Goal: Task Accomplishment & Management: Manage account settings

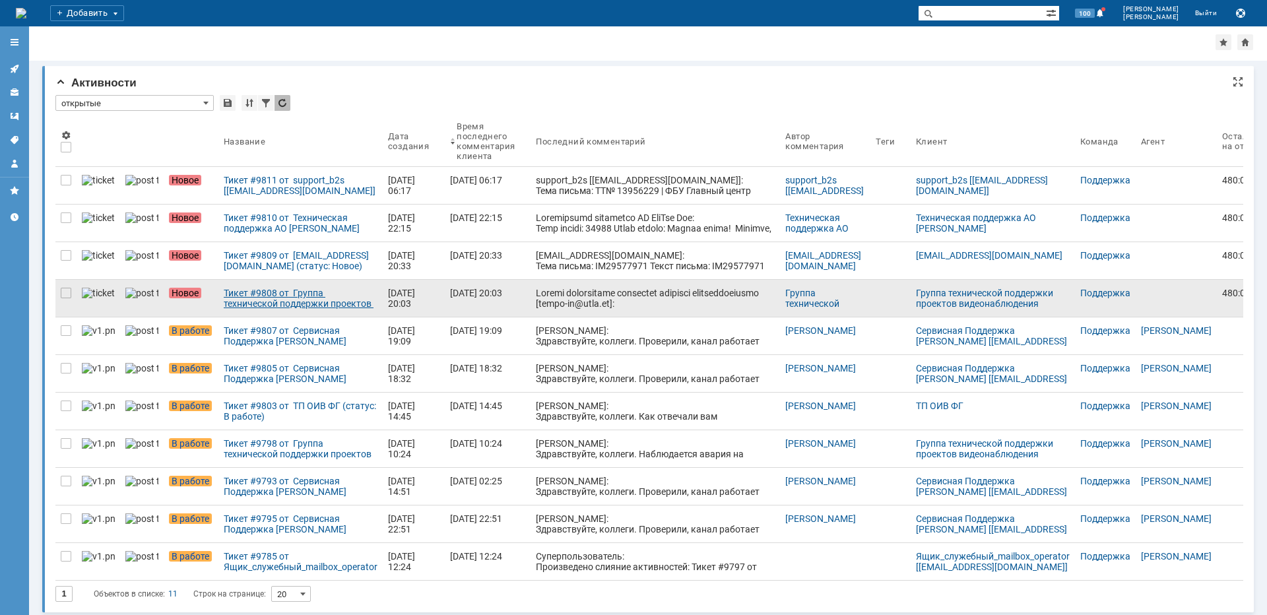
click at [287, 294] on div "Тикет #9808 от Группа технической поддержки проектов видеонаблюдения [[EMAIL_AD…" at bounding box center [301, 298] width 154 height 21
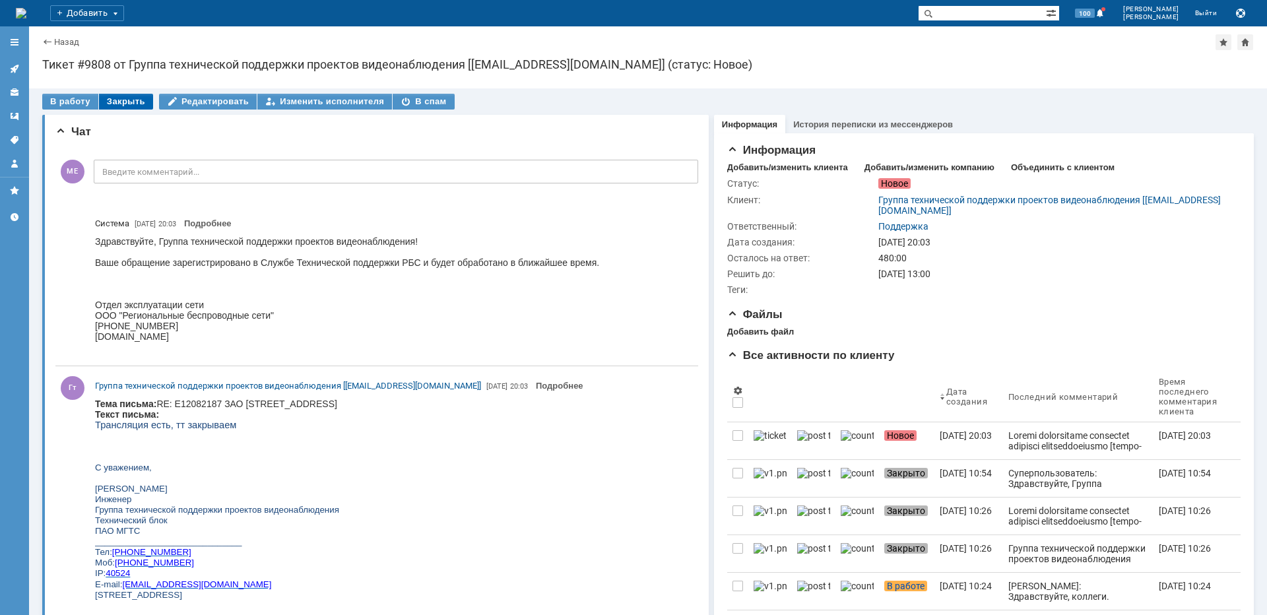
click at [122, 99] on div "Закрыть" at bounding box center [126, 102] width 54 height 16
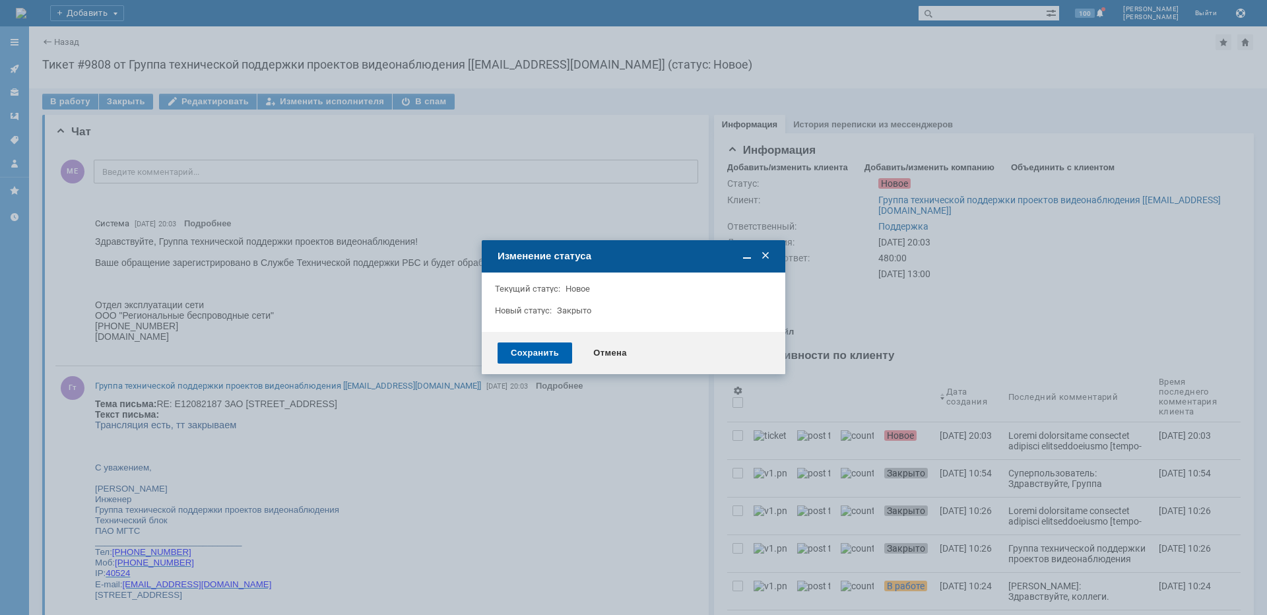
click at [529, 349] on div "Сохранить" at bounding box center [535, 353] width 75 height 21
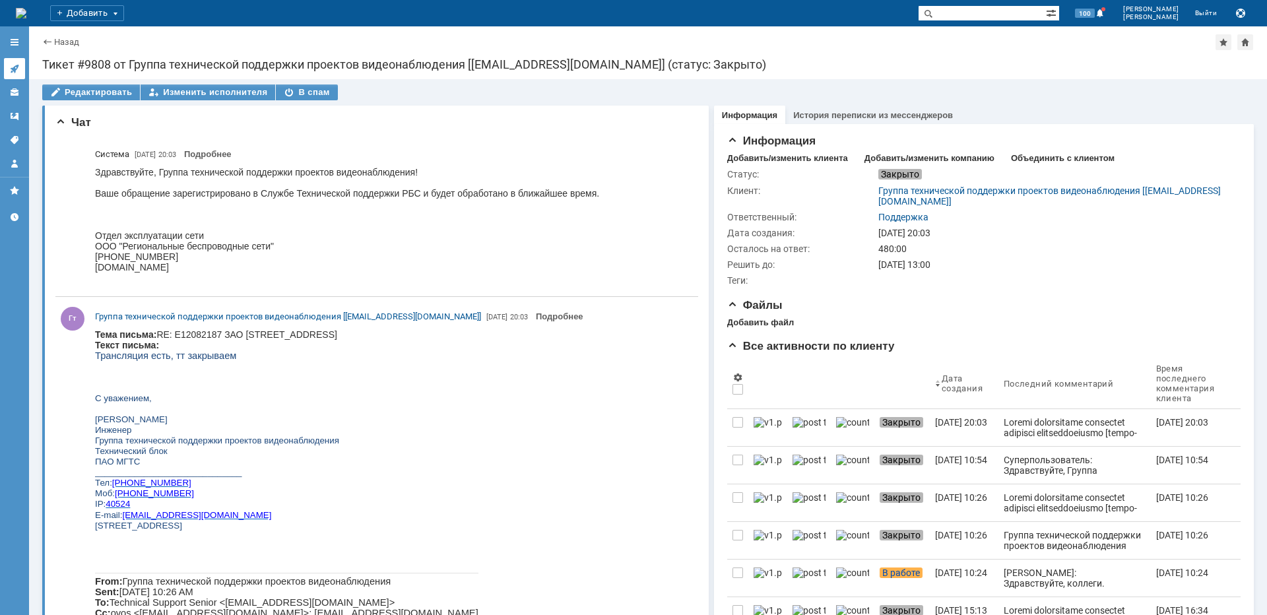
click at [15, 69] on icon at bounding box center [14, 69] width 9 height 9
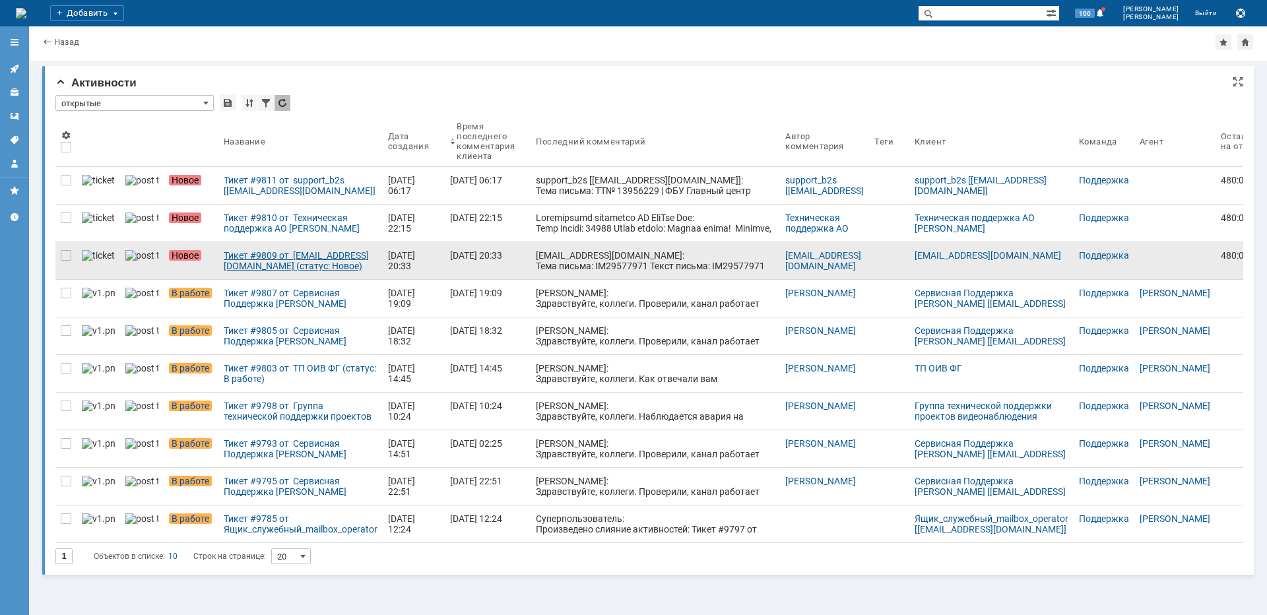
click at [269, 257] on div "Тикет #9809 от [EMAIL_ADDRESS][DOMAIN_NAME] (статус: Новое)" at bounding box center [301, 260] width 154 height 21
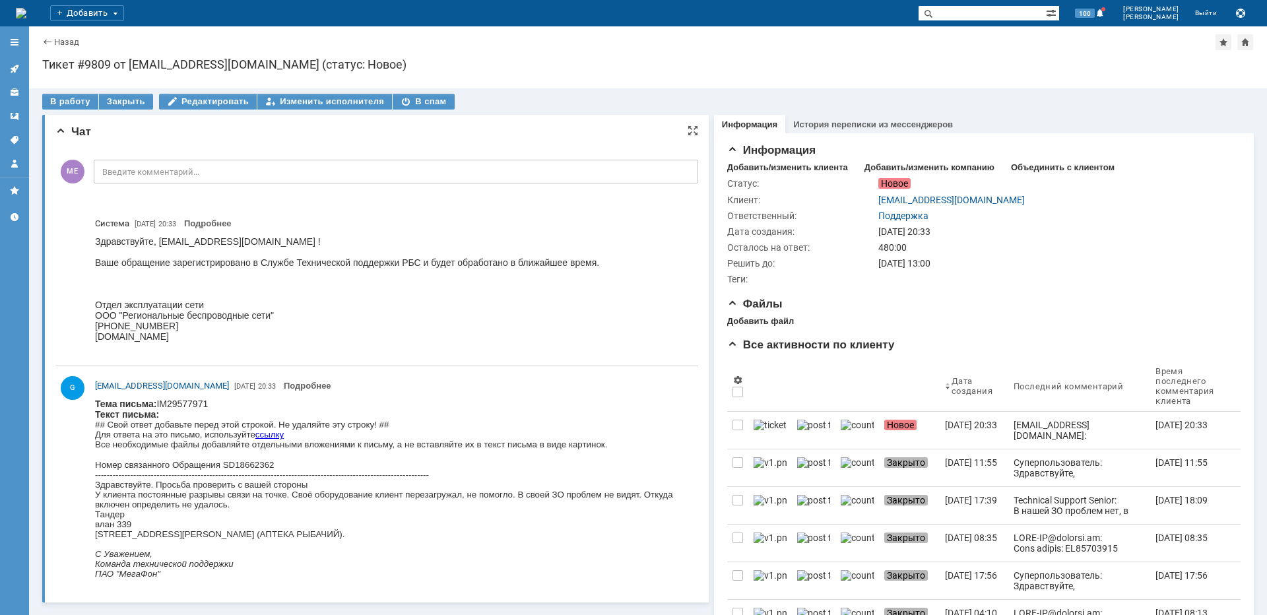
click at [127, 532] on div "Здравствуйте. Просьба проверить с вашей стороны У клиента постоянные разрывы св…" at bounding box center [391, 509] width 592 height 59
click at [127, 531] on div "Здравствуйте. Просьба проверить с вашей стороны У клиента постоянные разрывы св…" at bounding box center [391, 509] width 592 height 59
copy div "Артековская"
click at [19, 69] on icon at bounding box center [14, 68] width 11 height 11
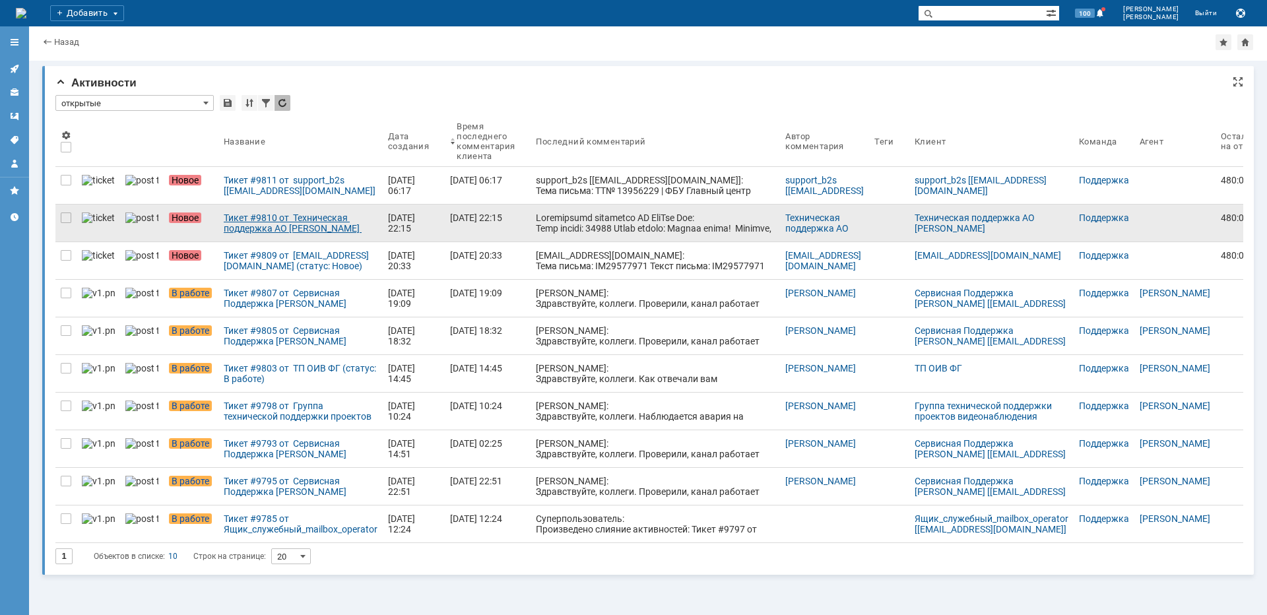
click at [257, 213] on div "Тикет #9810 от Техническая поддержка АО [PERSON_NAME] (статус: Новое)" at bounding box center [301, 223] width 154 height 21
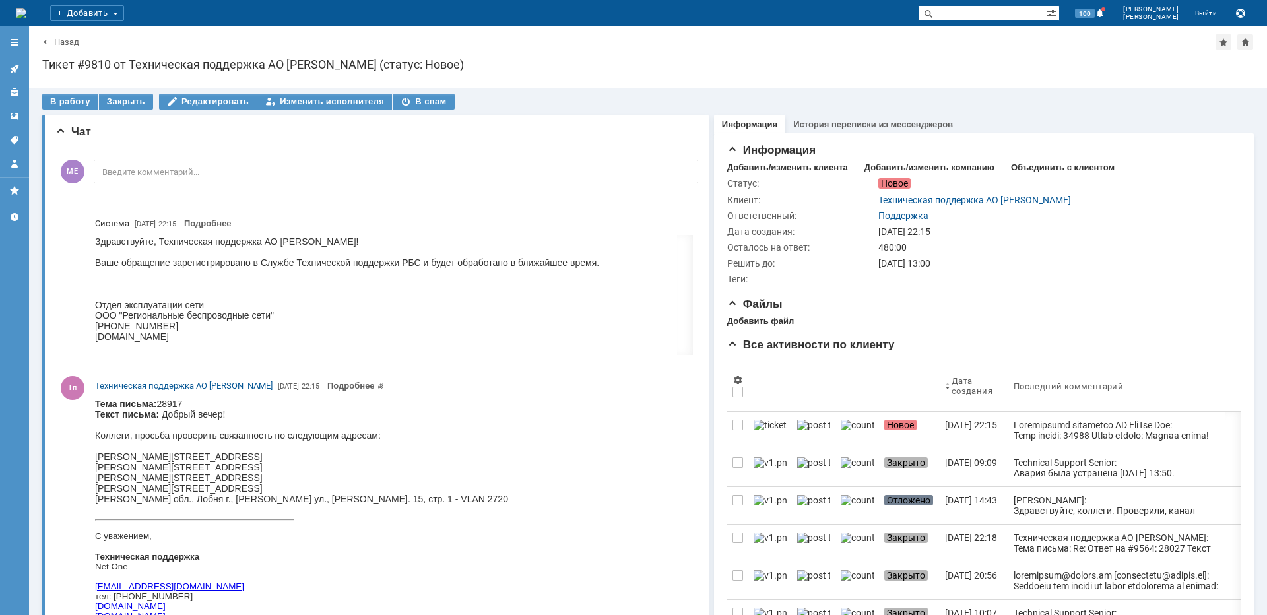
click at [58, 43] on link "Назад" at bounding box center [66, 42] width 25 height 10
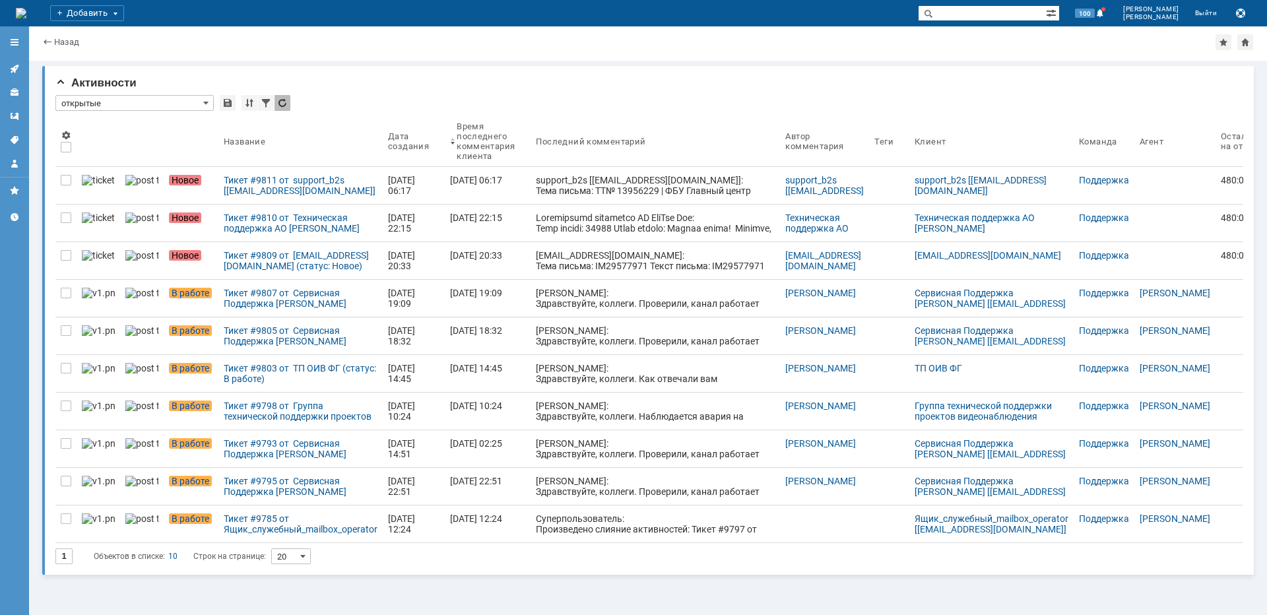
click at [253, 264] on div "Тикет #9809 от [EMAIL_ADDRESS][DOMAIN_NAME] (статус: Новое)" at bounding box center [301, 260] width 154 height 21
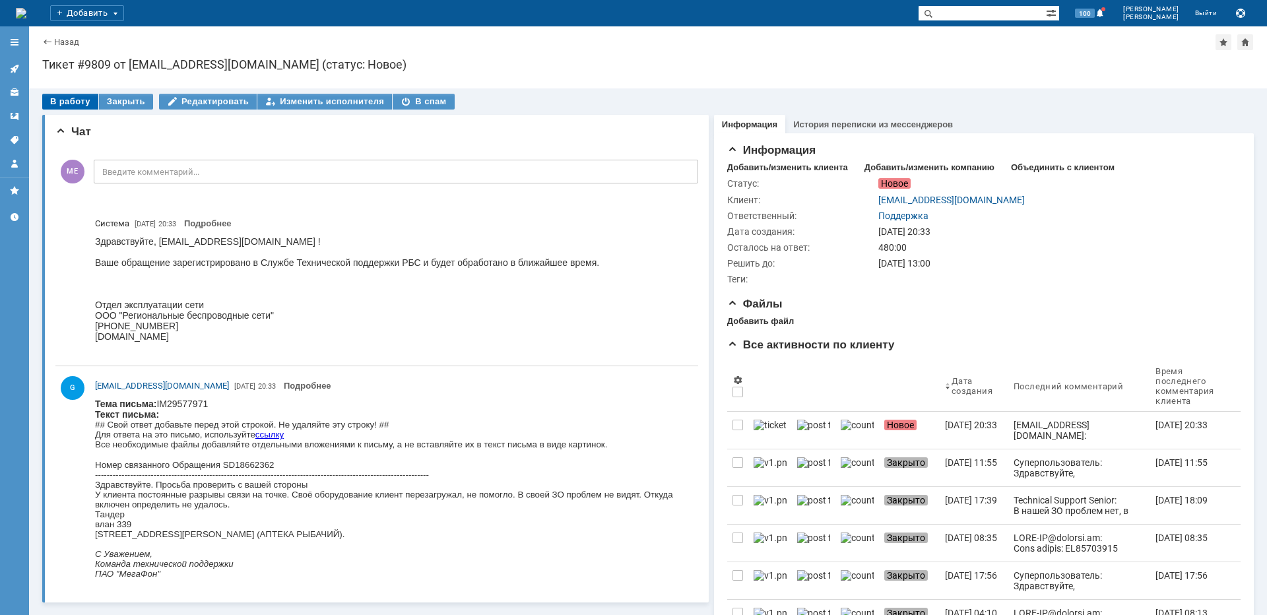
click at [60, 94] on div "В работу" at bounding box center [70, 102] width 56 height 16
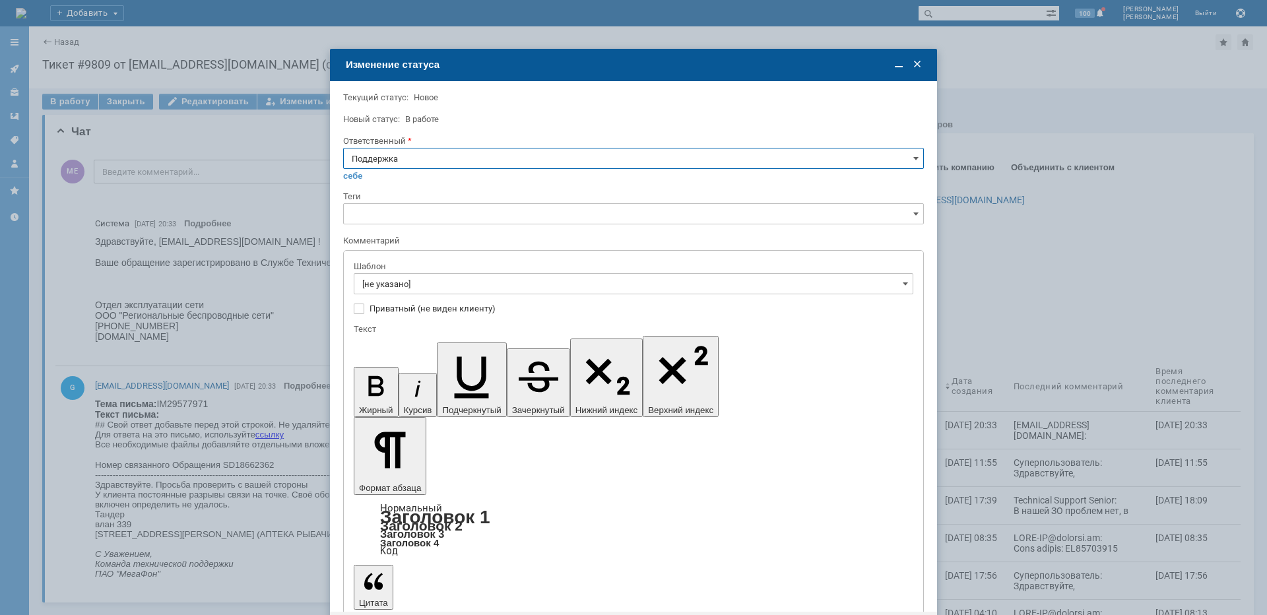
click at [390, 156] on input "Поддержка" at bounding box center [633, 158] width 581 height 21
click at [391, 283] on div "[PERSON_NAME]" at bounding box center [634, 291] width 580 height 21
type input "[PERSON_NAME]"
click at [390, 279] on input "[не указано]" at bounding box center [634, 283] width 560 height 21
type input "[PERSON_NAME]"
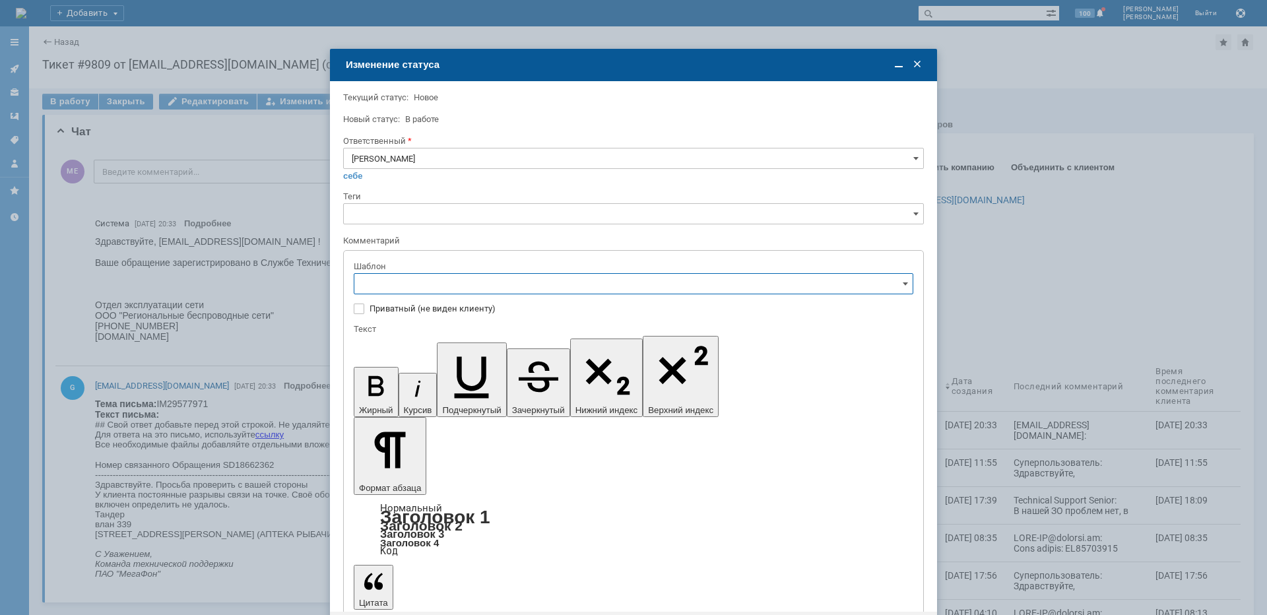
scroll to position [198, 0]
click at [481, 374] on span "[операторы] штатно потерь нет" at bounding box center [633, 371] width 543 height 11
type input "[операторы] штатно потерь нет"
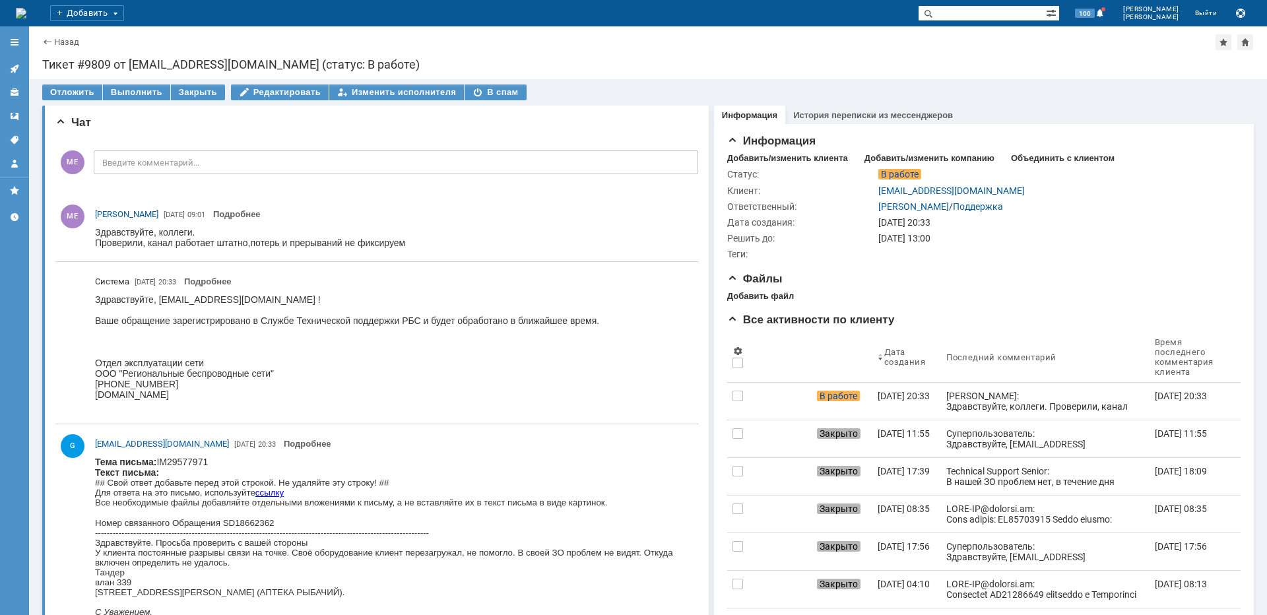
scroll to position [0, 0]
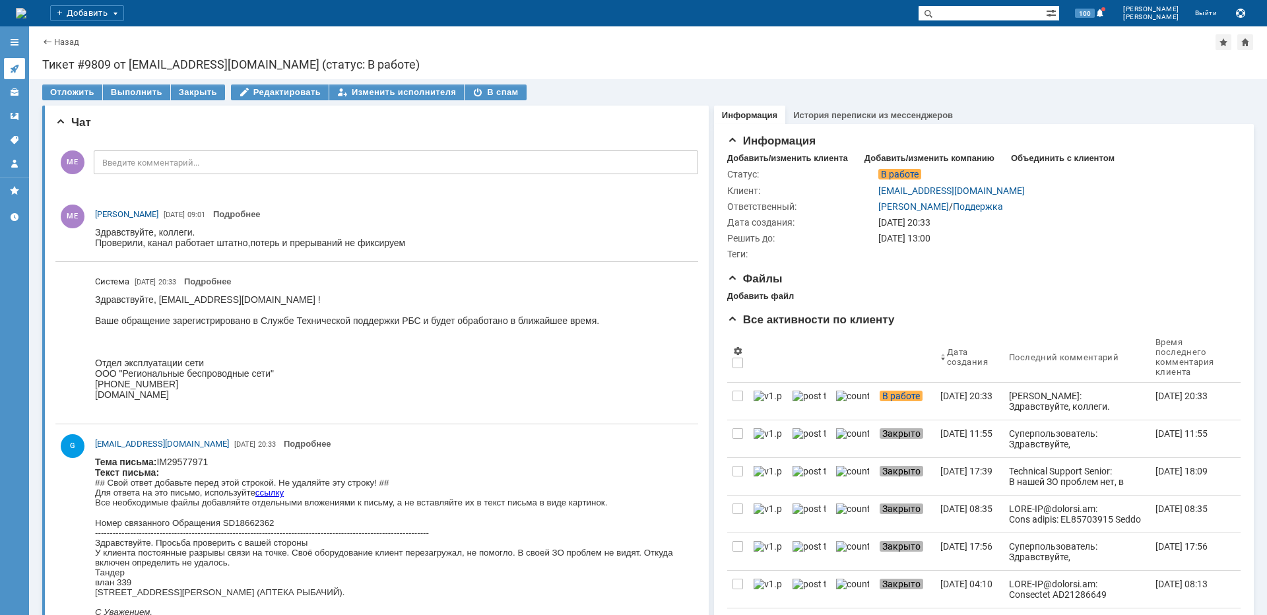
click at [22, 67] on link at bounding box center [14, 68] width 21 height 21
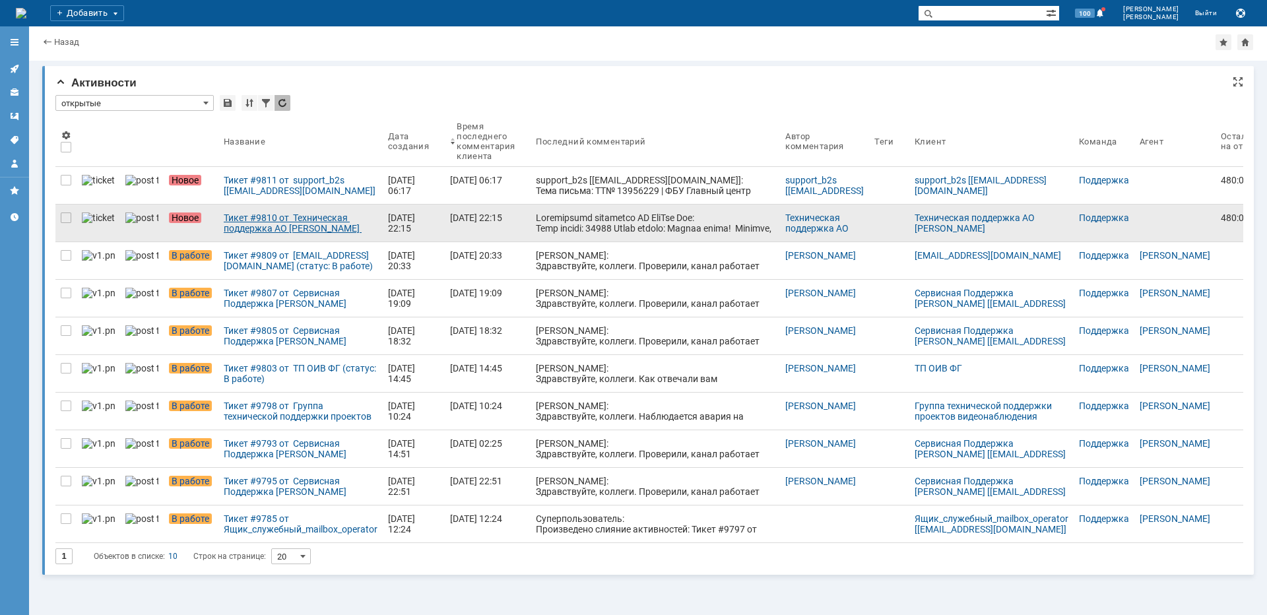
click at [307, 225] on div "Тикет #9810 от Техническая поддержка АО [PERSON_NAME] (статус: Новое)" at bounding box center [301, 223] width 154 height 21
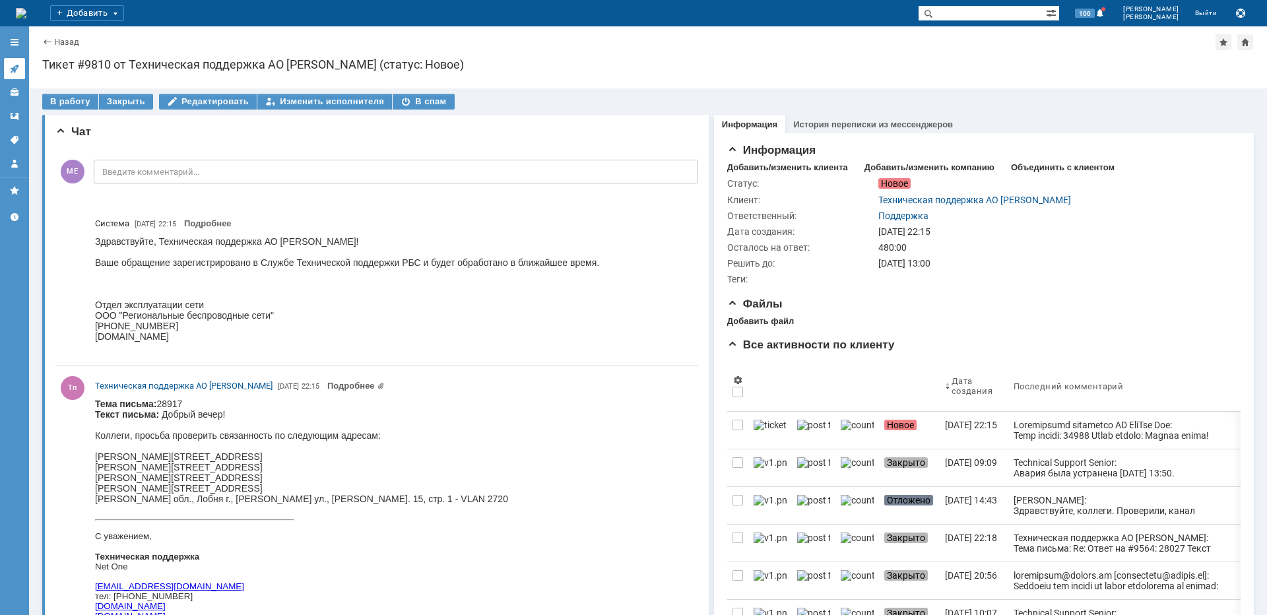
click at [20, 73] on link at bounding box center [14, 68] width 21 height 21
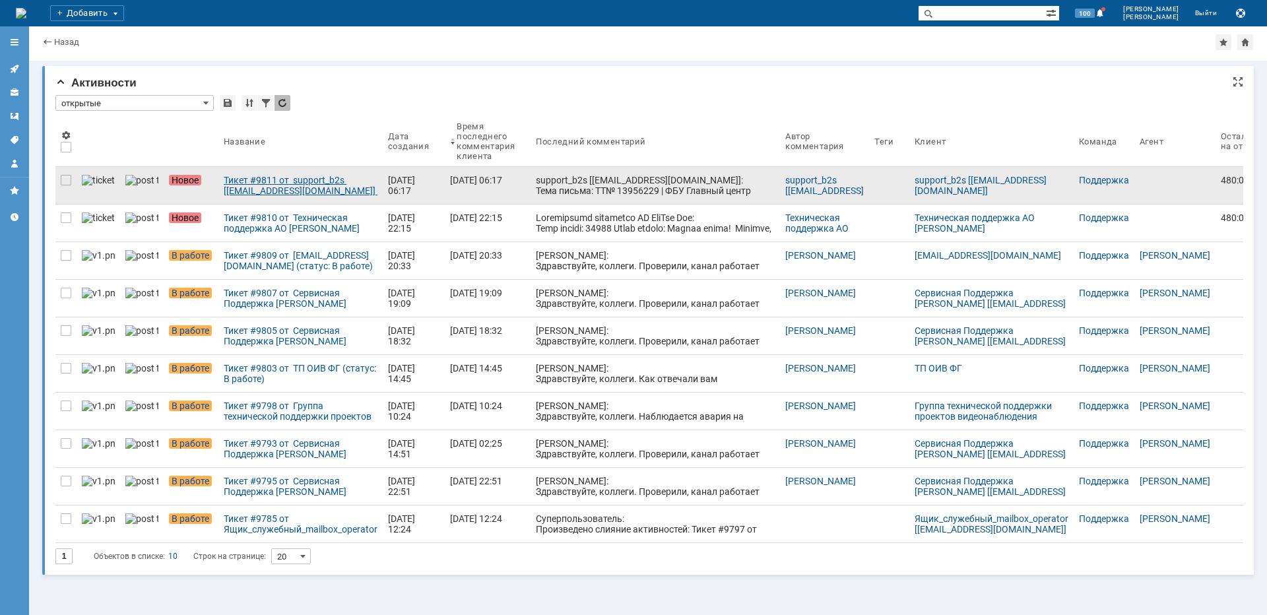
click at [236, 179] on div "Тикет #9811 от support_b2s [[EMAIL_ADDRESS][DOMAIN_NAME]] (статус: Новое)" at bounding box center [301, 185] width 154 height 21
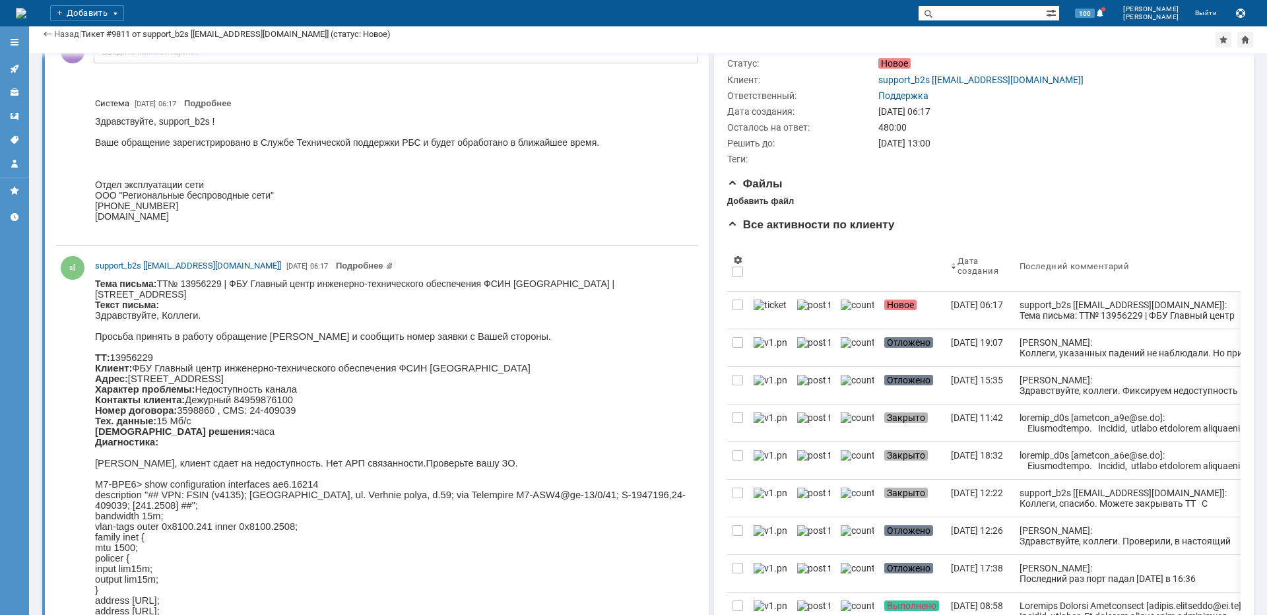
scroll to position [264, 0]
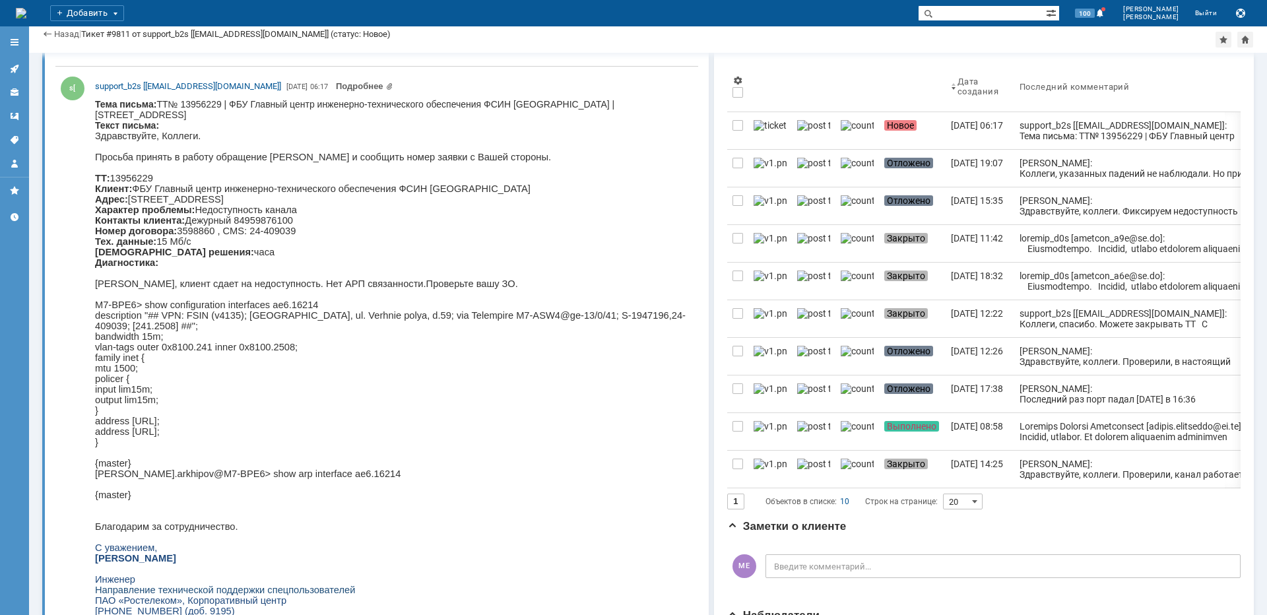
click at [387, 207] on p "Здравствуйте, Коллеги. Просьба принять в работу обращение [PERSON_NAME] и сообщ…" at bounding box center [391, 331] width 592 height 401
click at [388, 207] on p "Здравствуйте, Коллеги. Просьба принять в работу обращение [PERSON_NAME] и сообщ…" at bounding box center [391, 331] width 592 height 401
copy p "Поля"
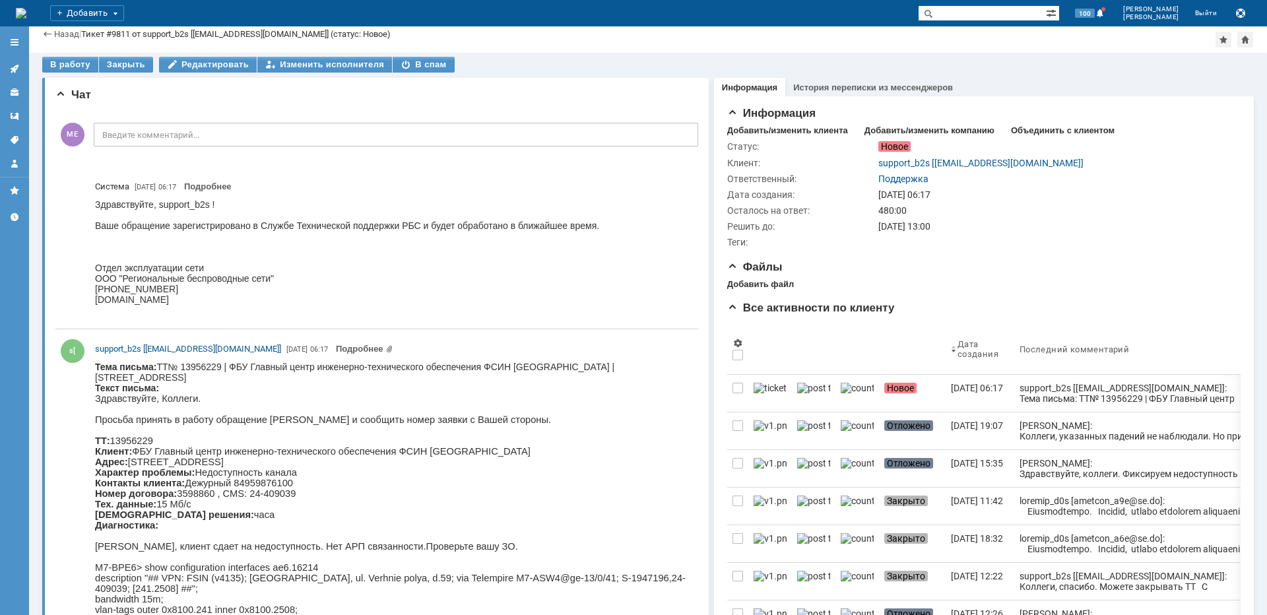
scroll to position [0, 0]
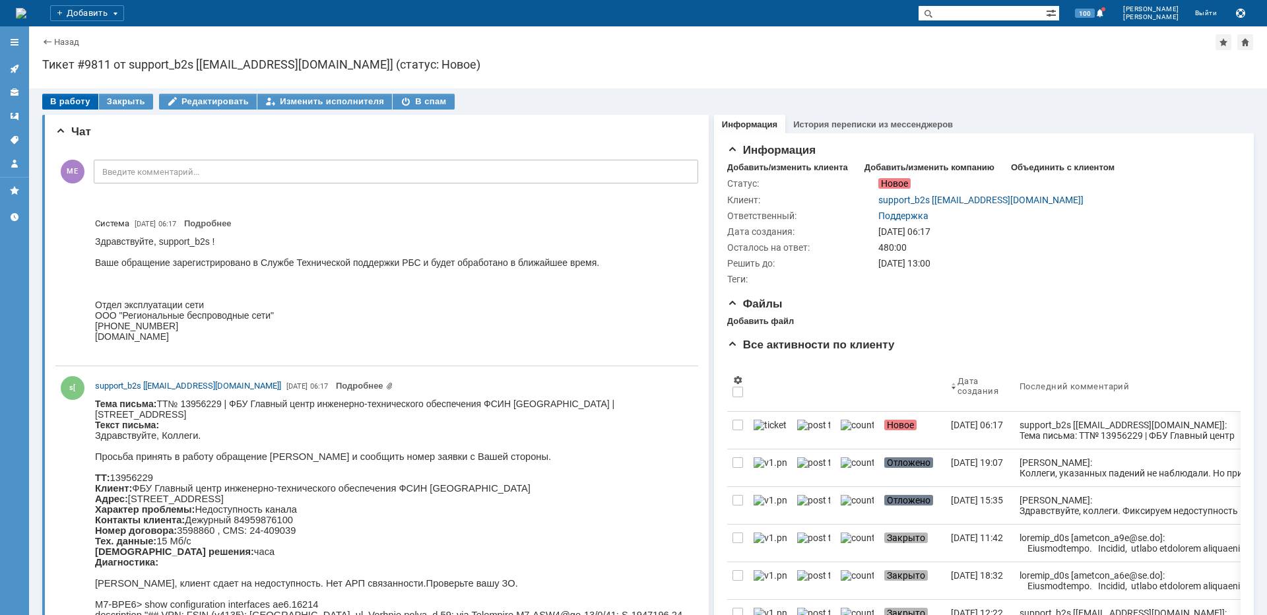
click at [77, 97] on div "В работу" at bounding box center [70, 102] width 56 height 16
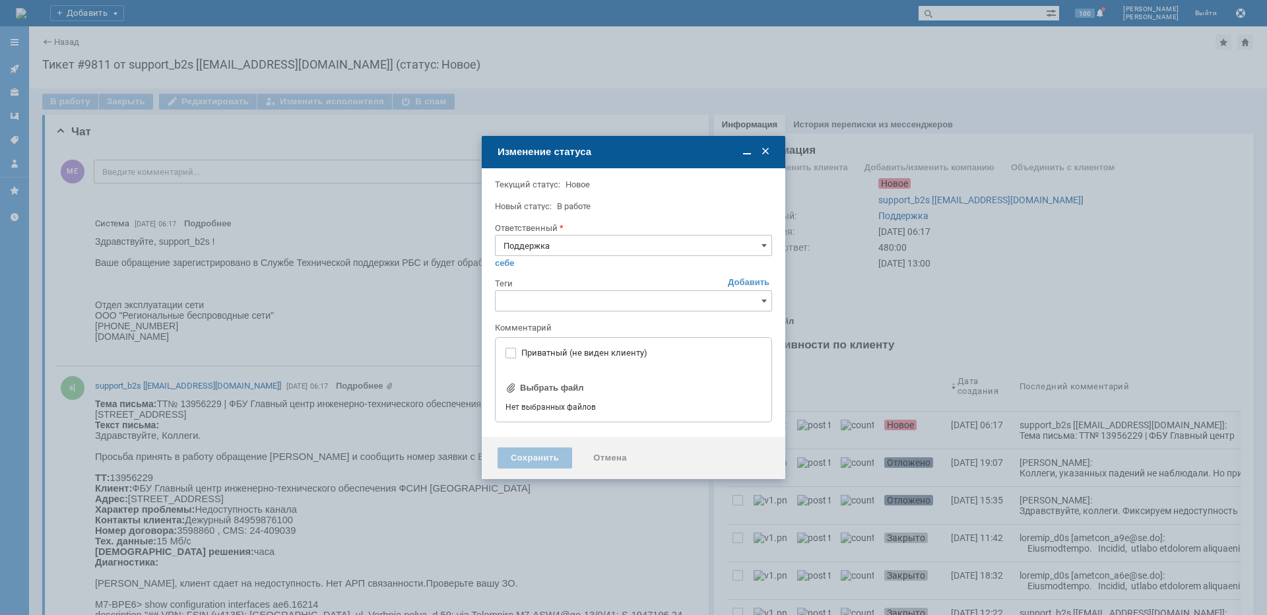
type input "[не указано]"
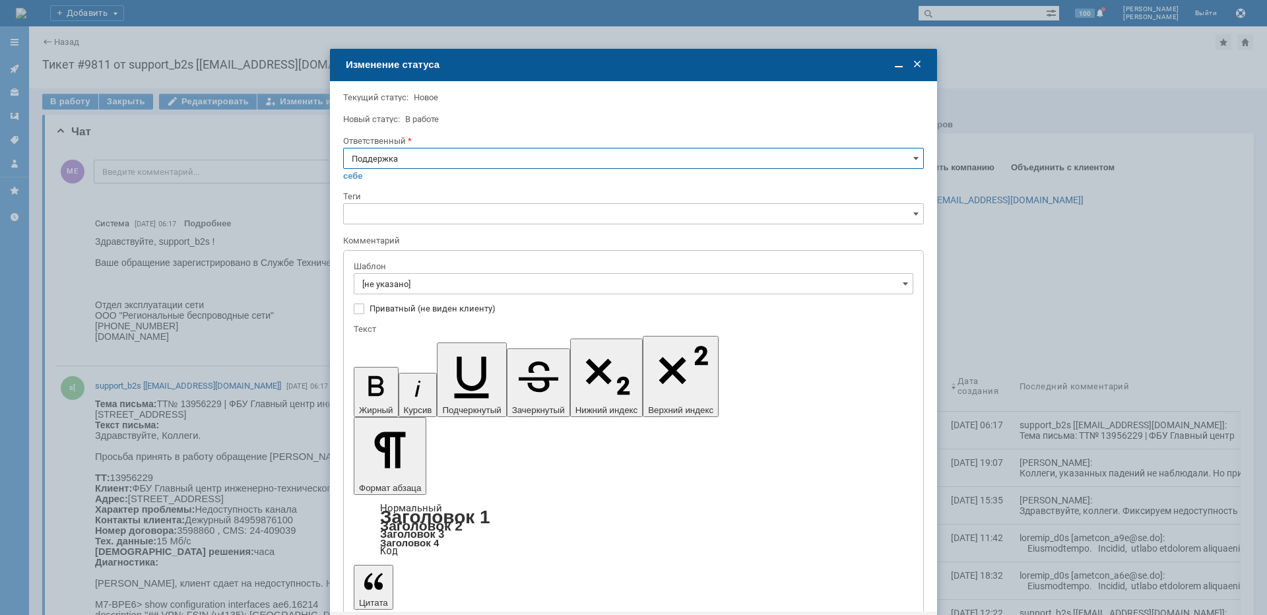
drag, startPoint x: 477, startPoint y: 154, endPoint x: 476, endPoint y: 166, distance: 11.9
click at [476, 156] on input "Поддержка" at bounding box center [633, 158] width 581 height 21
click at [411, 295] on span "[PERSON_NAME]" at bounding box center [634, 292] width 564 height 11
type input "[PERSON_NAME]"
click at [418, 286] on input "[не указано]" at bounding box center [634, 283] width 560 height 21
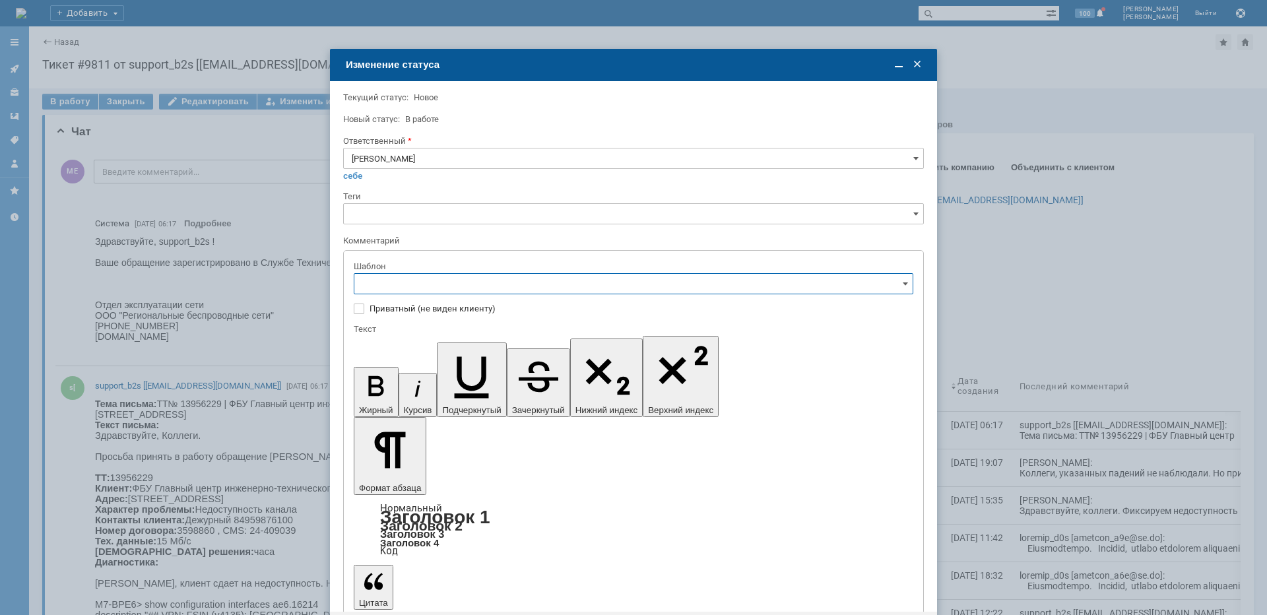
type input "[PERSON_NAME]"
click at [514, 376] on span "[операторы] Недоступно оборудование на клиенте" at bounding box center [633, 373] width 543 height 11
type input "[операторы] Недоступно оборудование на клиенте"
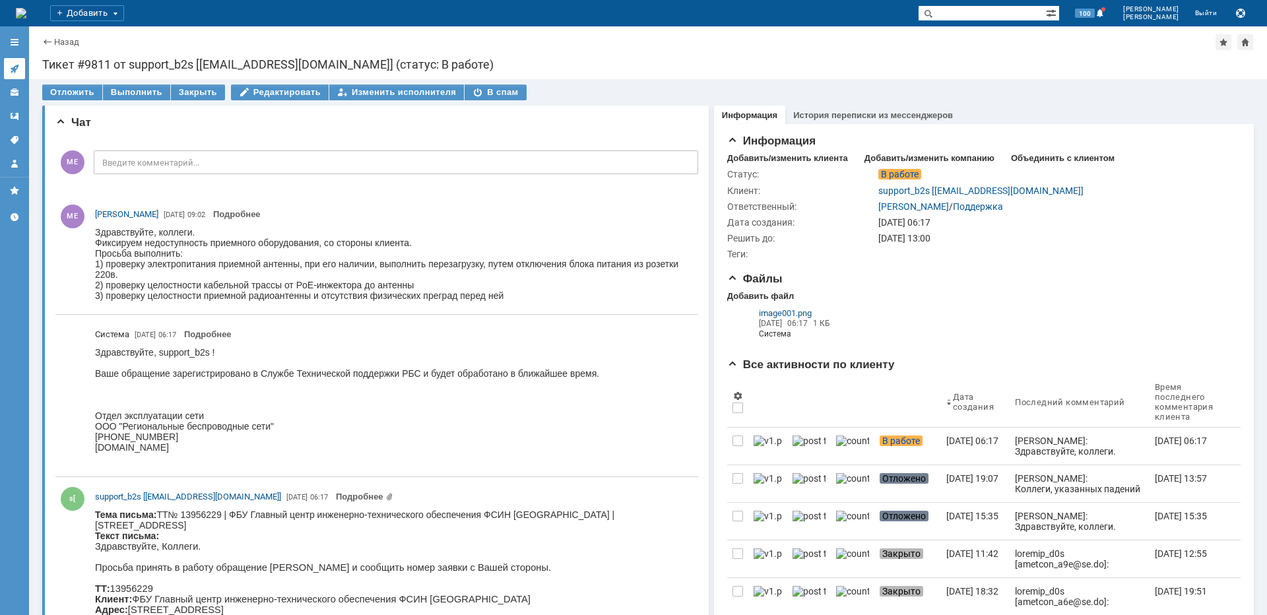
click at [17, 65] on icon at bounding box center [14, 69] width 9 height 9
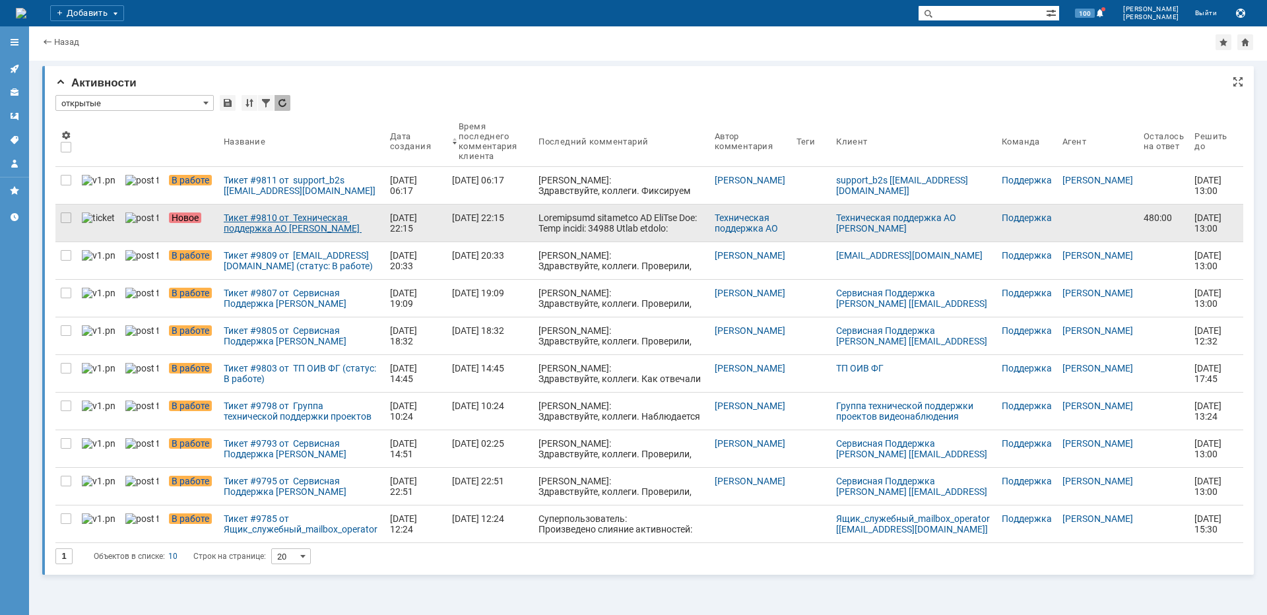
click at [246, 215] on div "Тикет #9810 от Техническая поддержка АО [PERSON_NAME] (статус: Новое)" at bounding box center [302, 223] width 156 height 21
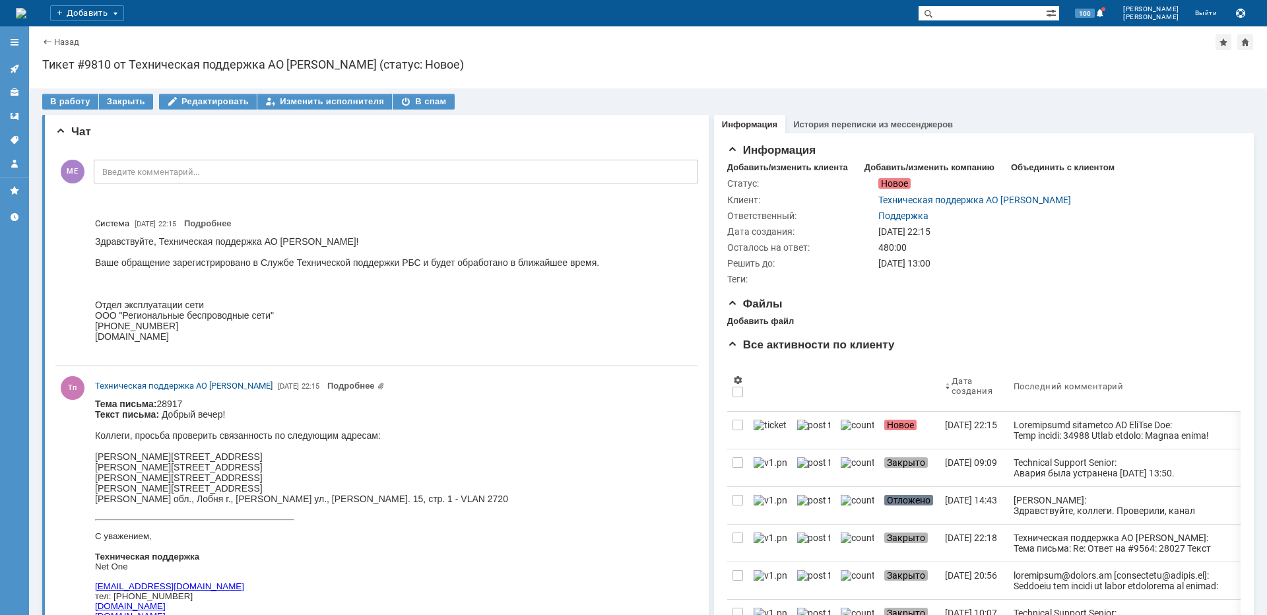
click at [317, 455] on div "[PERSON_NAME][STREET_ADDRESS]" at bounding box center [301, 457] width 413 height 11
copy div "Грязь"
click at [426, 457] on div "[PERSON_NAME][STREET_ADDRESS]" at bounding box center [301, 457] width 413 height 11
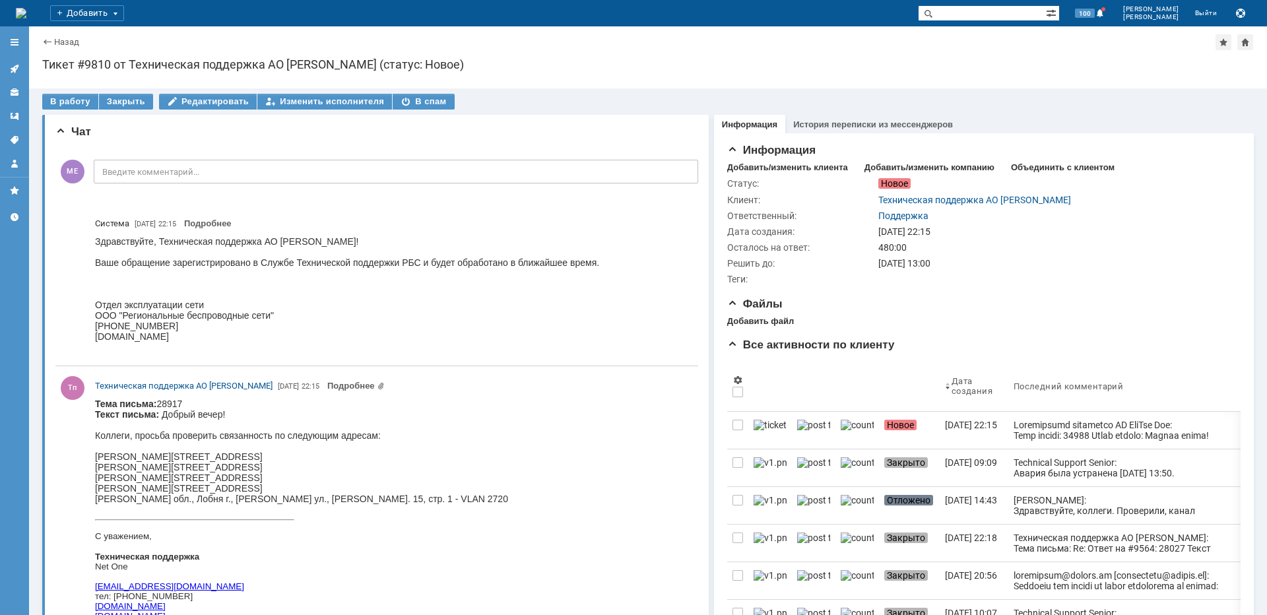
copy div "Промышленная"
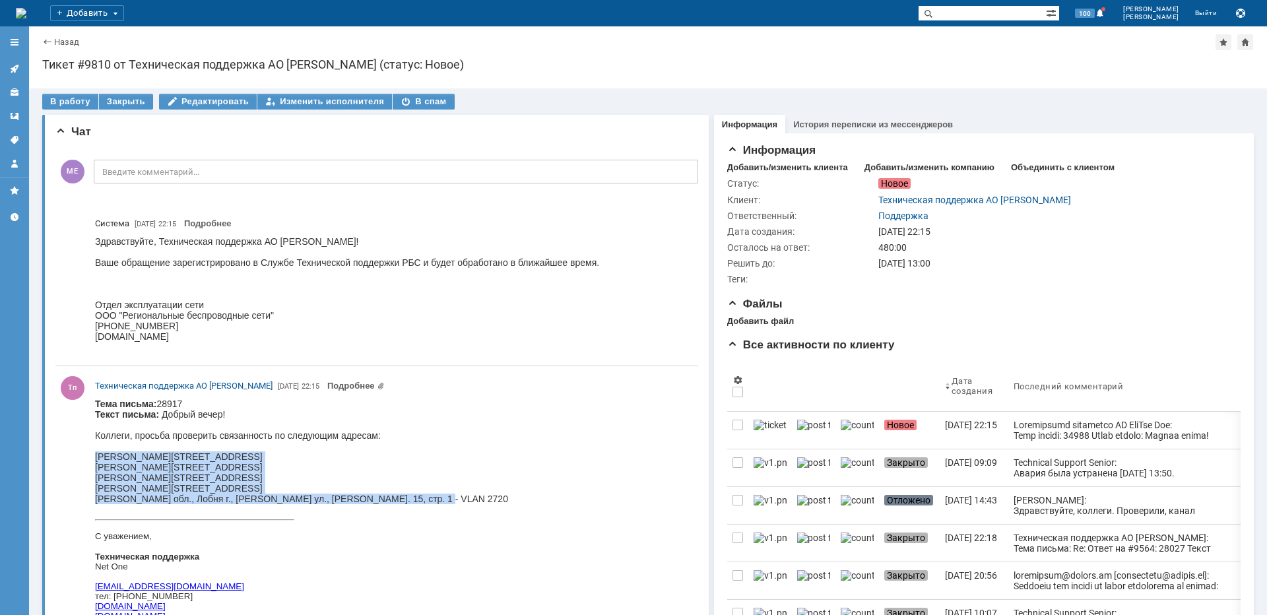
drag, startPoint x: 419, startPoint y: 498, endPoint x: 98, endPoint y: 459, distance: 323.2
click at [98, 459] on body "Тема письма: 28917 Текст письма: Добрый вечер! Коллеги, просьба проверить связа…" at bounding box center [301, 551] width 413 height 305
copy body "[PERSON_NAME][GEOGRAPHIC_DATA], [STREET_ADDRESS] - VLAN 2788 [PERSON_NAME][STRE…"
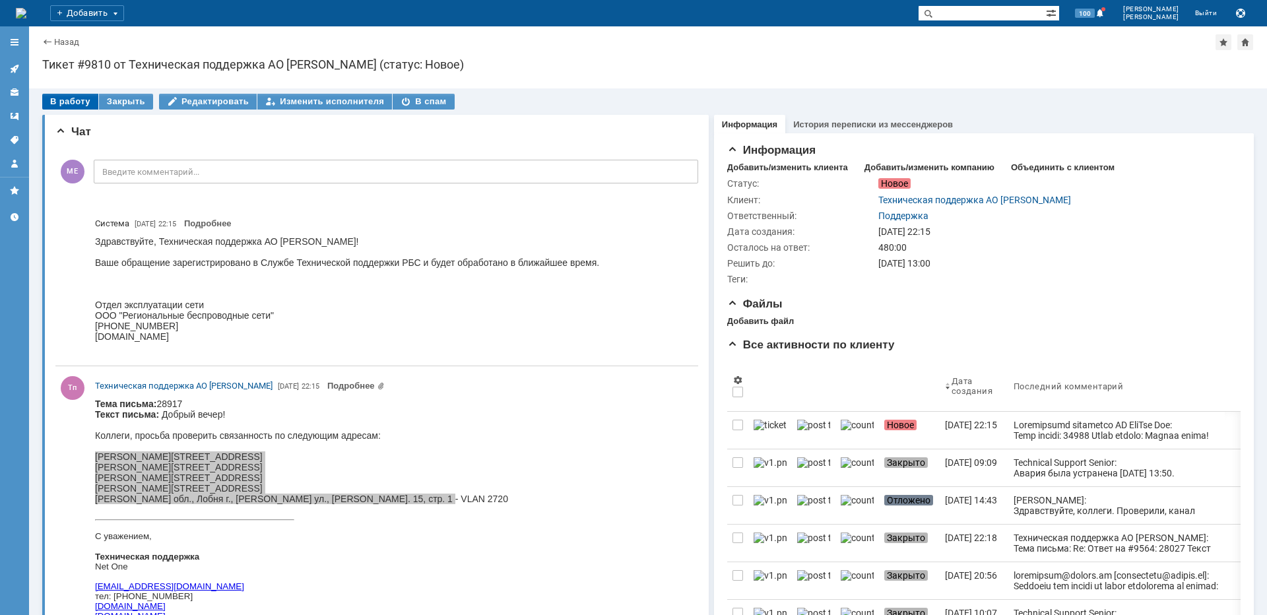
click at [65, 100] on div "В работу" at bounding box center [70, 102] width 56 height 16
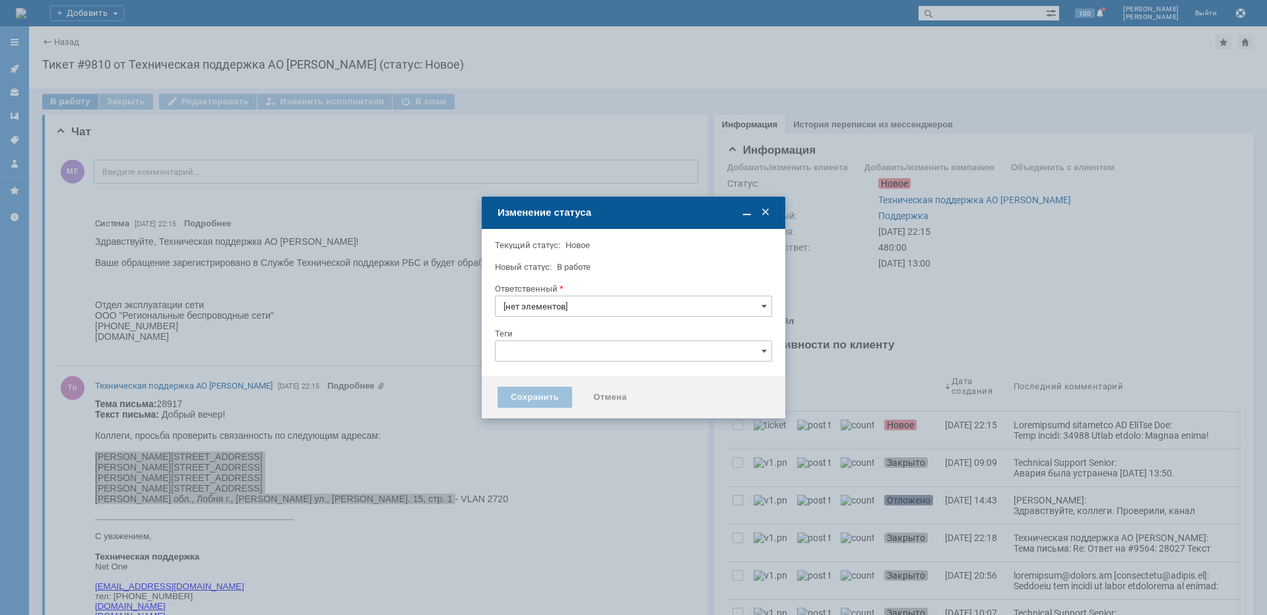
type input "Поддержка"
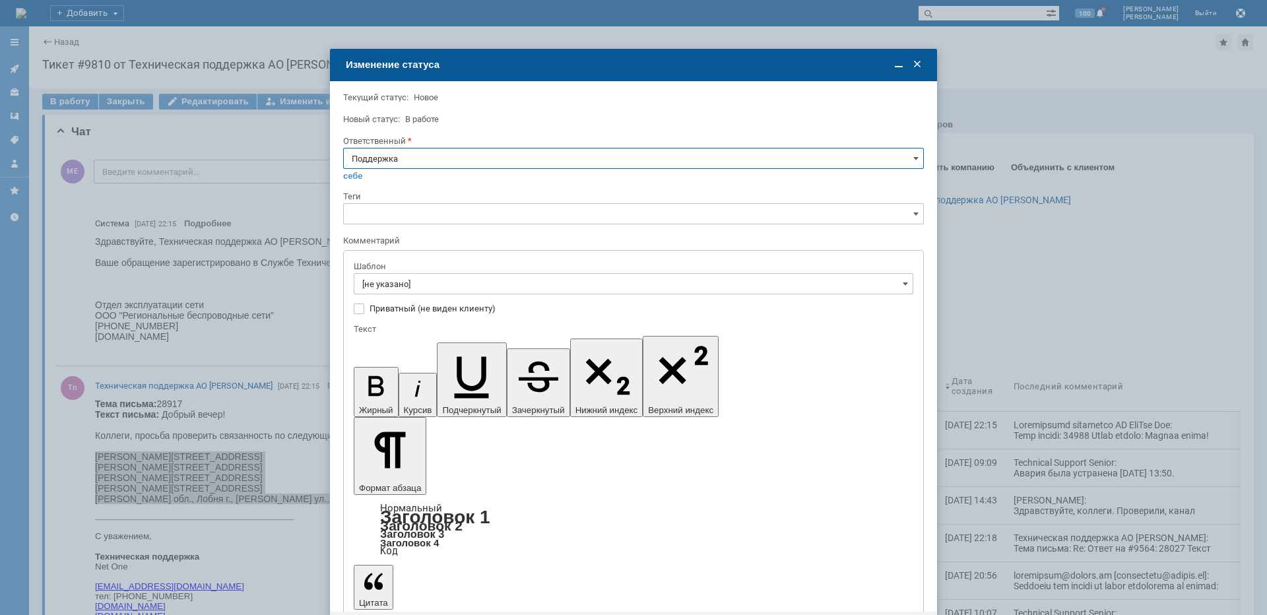
click at [428, 162] on input "Поддержка" at bounding box center [633, 158] width 581 height 21
click at [406, 288] on span "[PERSON_NAME]" at bounding box center [634, 292] width 564 height 11
type input "[PERSON_NAME]"
click at [401, 291] on input "[не указано]" at bounding box center [634, 283] width 560 height 21
click at [483, 336] on div "[операторы] Авария на транзите" at bounding box center [633, 330] width 558 height 21
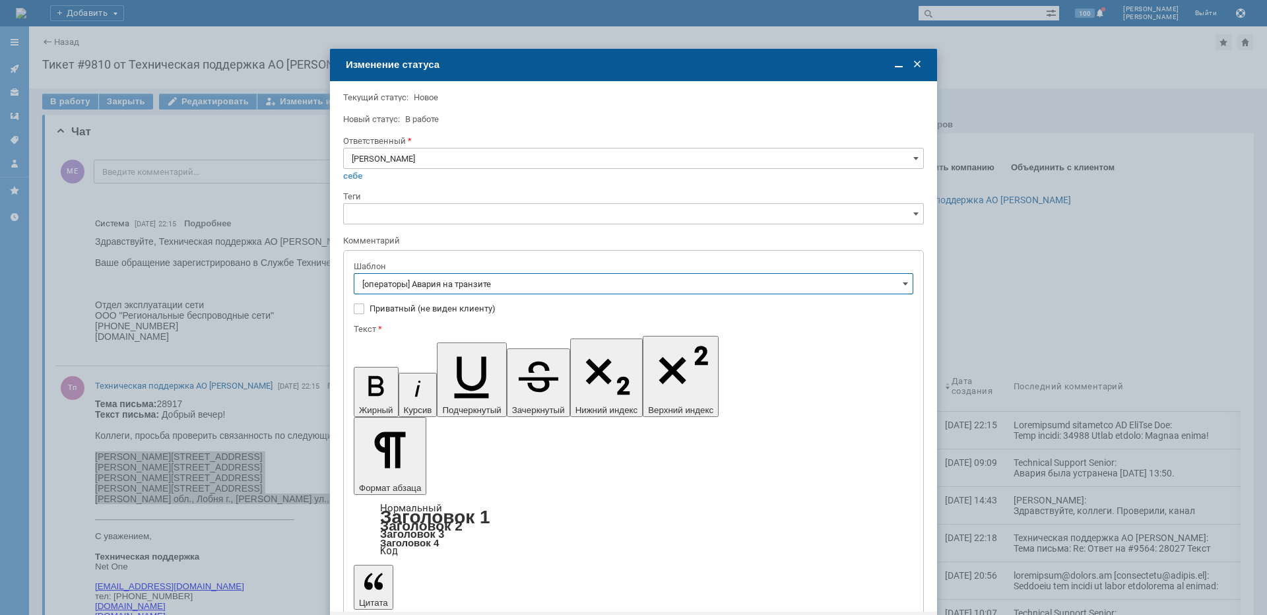
type input "[операторы] Авария на транзите"
drag, startPoint x: 803, startPoint y: 3816, endPoint x: 712, endPoint y: 4154, distance: 350.2
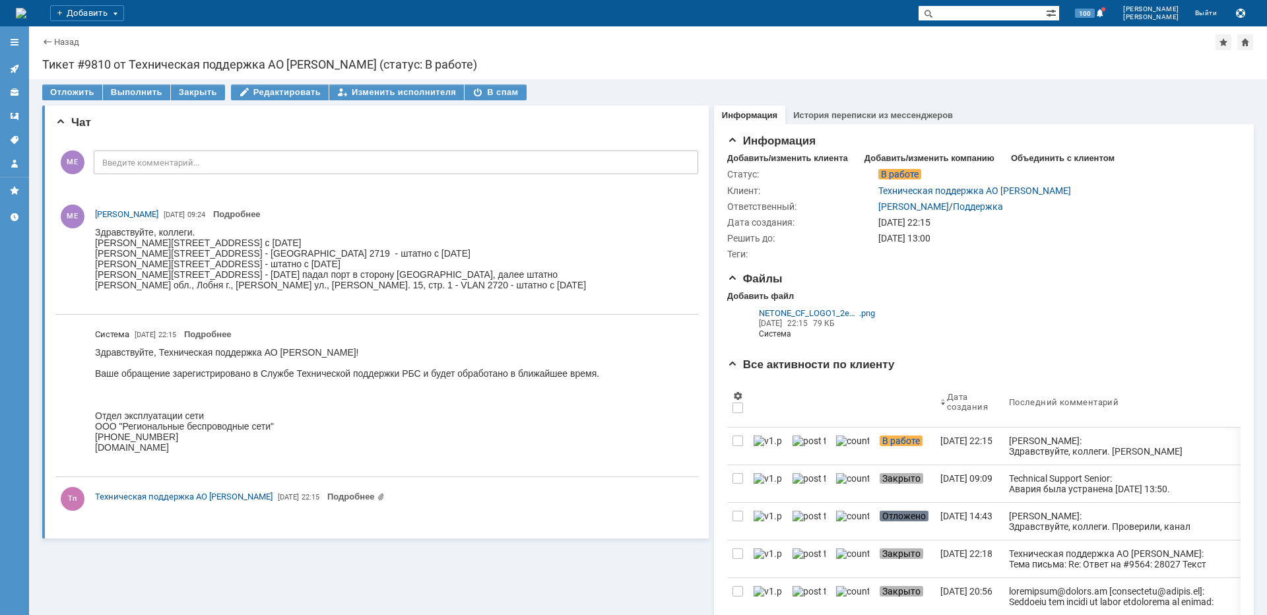
scroll to position [0, 0]
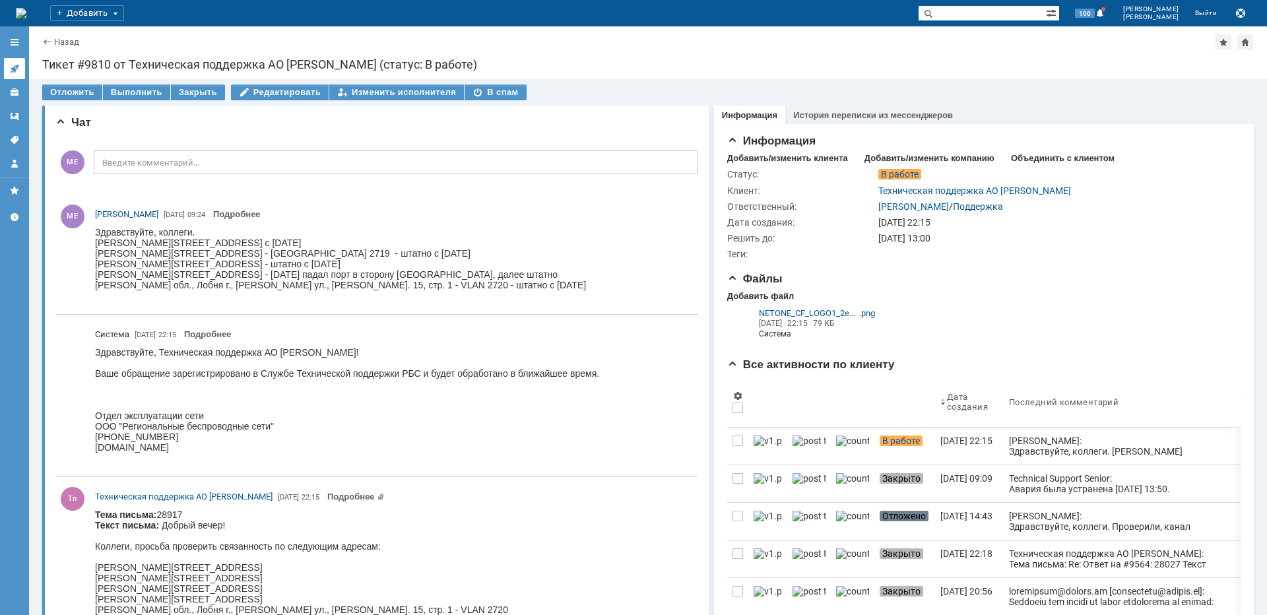
click at [13, 68] on icon at bounding box center [14, 69] width 9 height 9
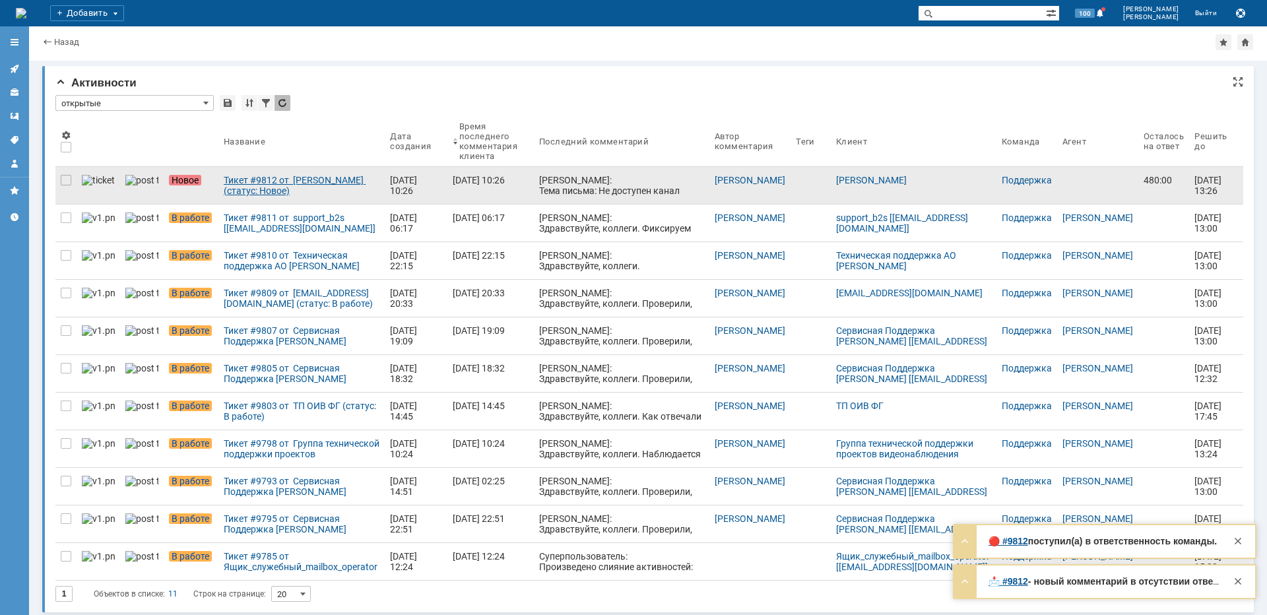
click at [227, 180] on div "Тикет #9812 от Братчук Виталий (статус: Новое)" at bounding box center [302, 185] width 156 height 21
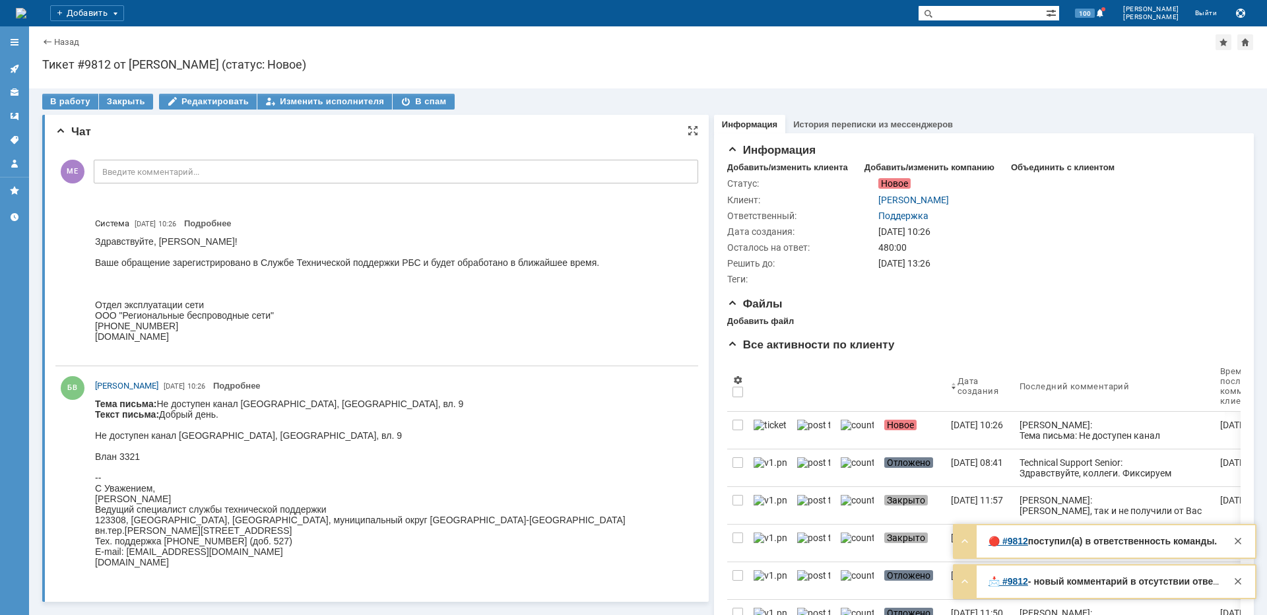
click at [246, 434] on body "Тема письма: Не доступен канал Москва, Иловайская ул., вл. 9 Текст письма: Добр…" at bounding box center [360, 489] width 531 height 180
click at [245, 448] on body "Тема письма: Не доступен канал Москва, Иловайская ул., вл. 9 Текст письма: Добр…" at bounding box center [360, 489] width 531 height 180
click at [246, 436] on body "Тема письма: Не доступен канал Москва, Иловайская ул., вл. 9 Текст письма: Добр…" at bounding box center [360, 489] width 531 height 180
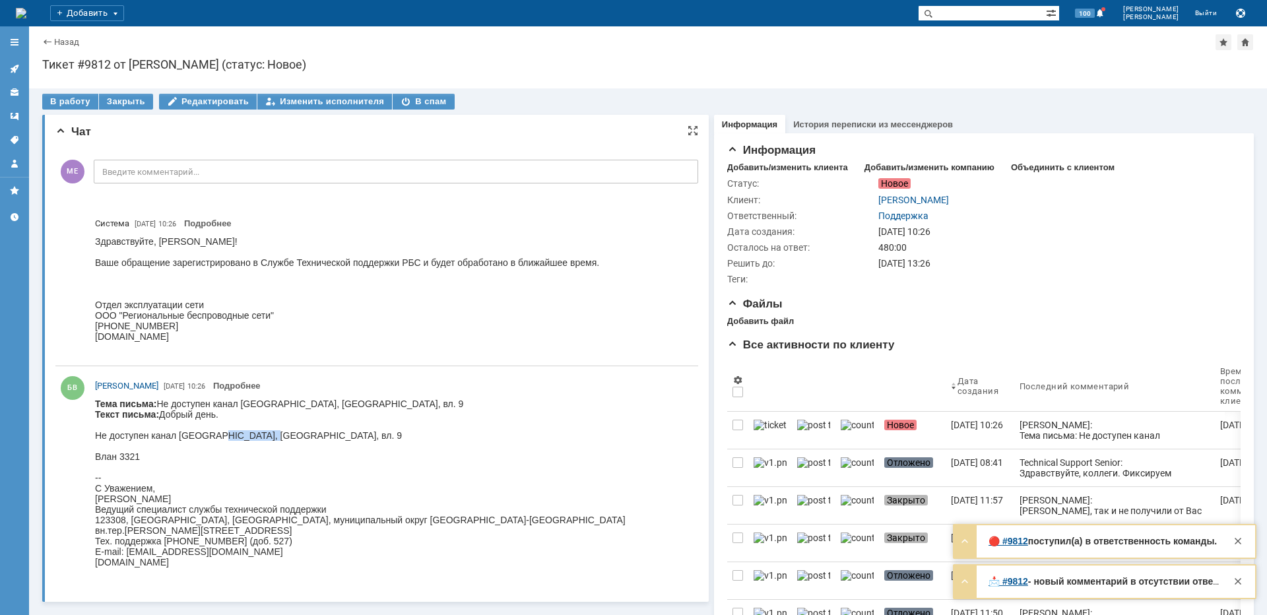
copy body "Иловайская"
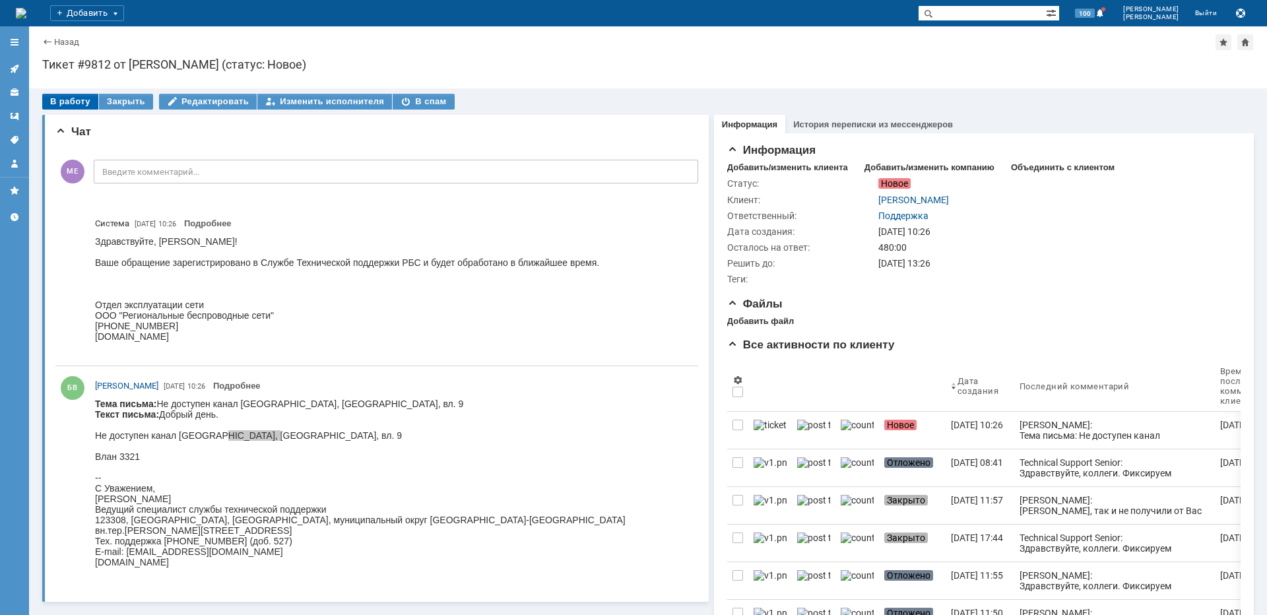
click at [71, 100] on div "В работу" at bounding box center [70, 102] width 56 height 16
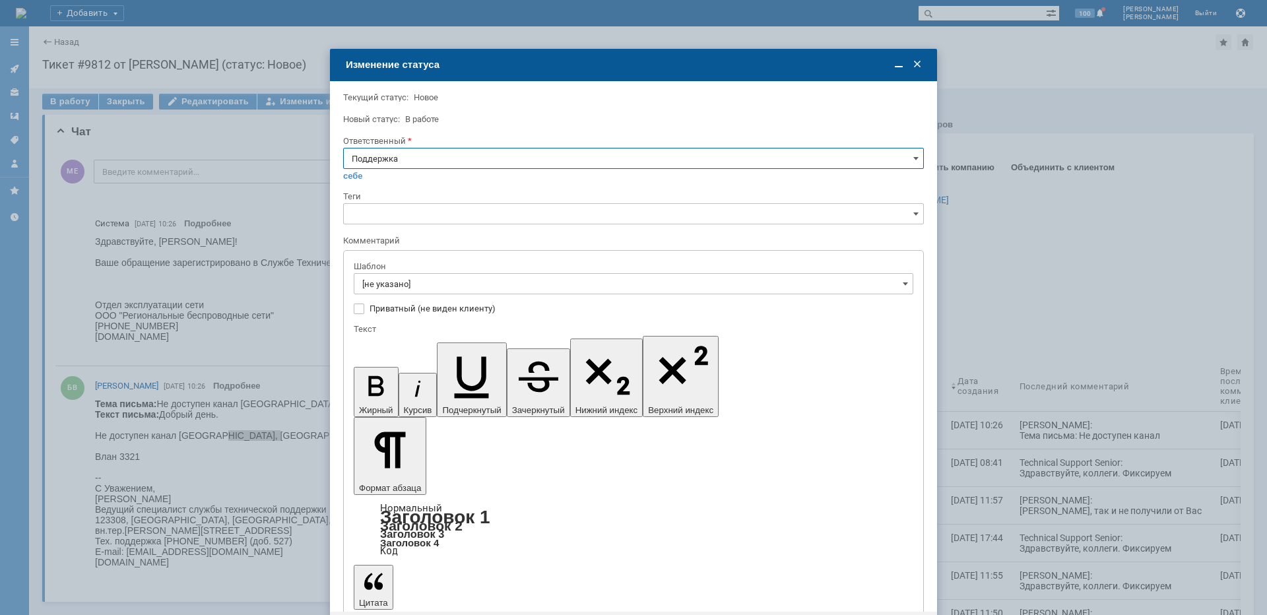
drag, startPoint x: 462, startPoint y: 153, endPoint x: 452, endPoint y: 166, distance: 16.5
click at [462, 154] on input "Поддержка" at bounding box center [633, 158] width 581 height 21
click at [397, 301] on div "[PERSON_NAME]" at bounding box center [634, 291] width 580 height 21
type input "[PERSON_NAME]"
click at [397, 282] on input "[не указано]" at bounding box center [634, 283] width 560 height 21
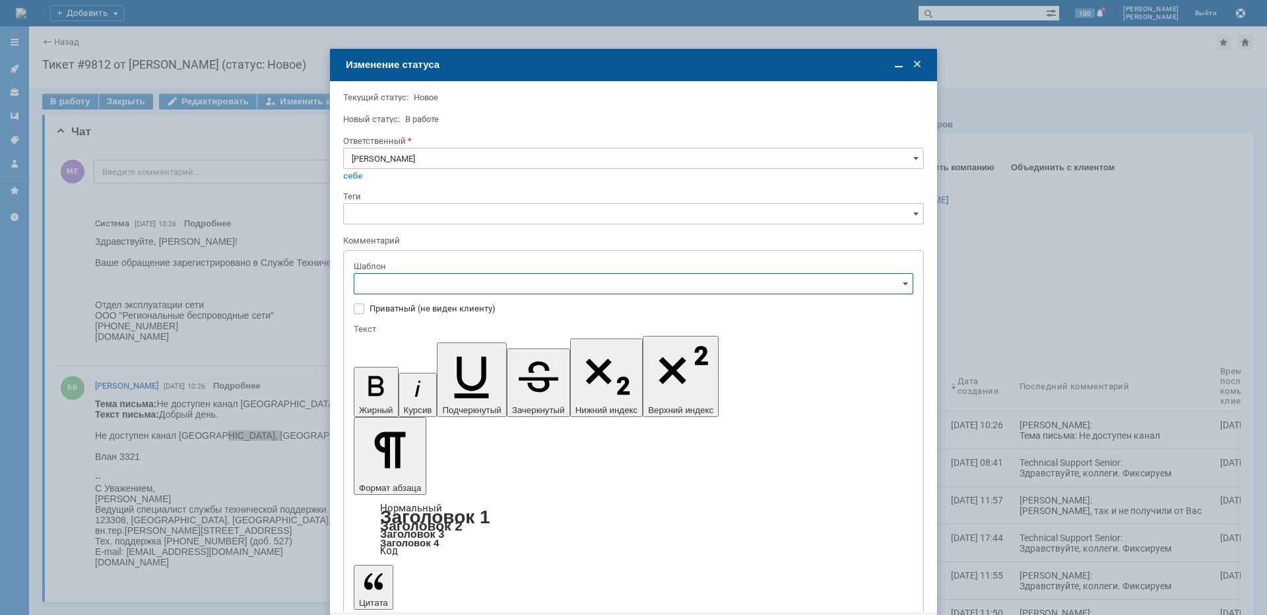
type input "[PERSON_NAME]"
click at [461, 377] on span "[операторы] Недоступно оборудование на клиенте" at bounding box center [633, 373] width 543 height 11
type input "[операторы] Недоступно оборудование на клиенте"
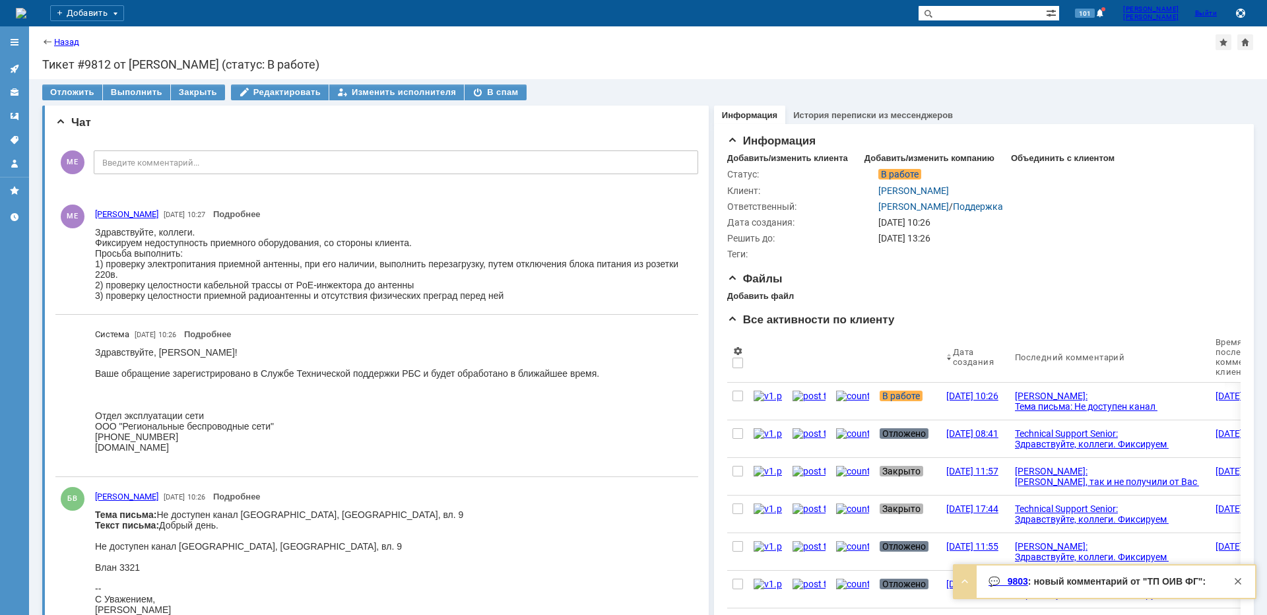
click at [3, 70] on div at bounding box center [14, 101] width 29 height 145
click at [12, 69] on icon at bounding box center [14, 69] width 9 height 9
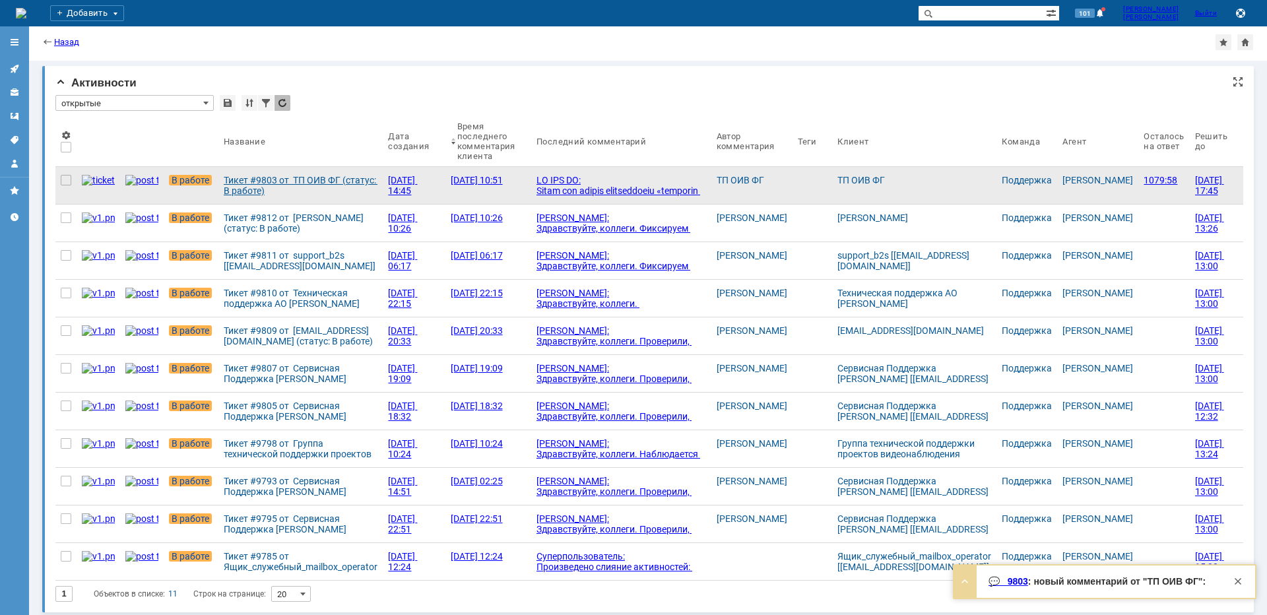
click at [248, 186] on div "Тикет #9803 от ТП ОИВ ФГ (статус: В работе)" at bounding box center [301, 185] width 154 height 21
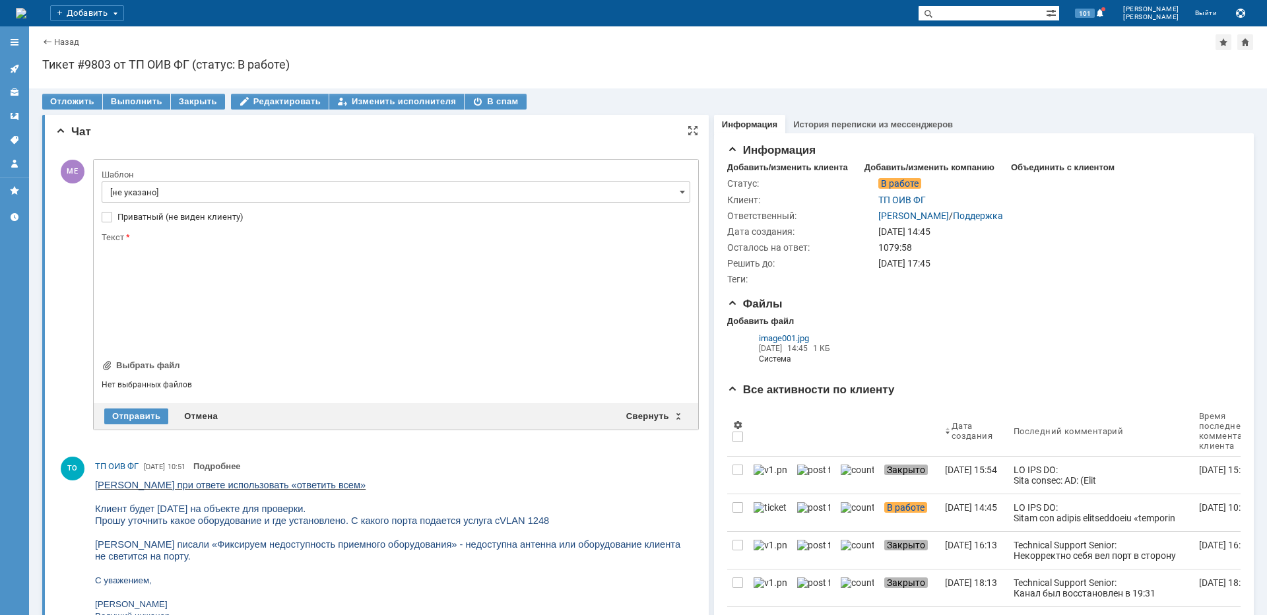
drag, startPoint x: 313, startPoint y: 172, endPoint x: 323, endPoint y: 173, distance: 10.6
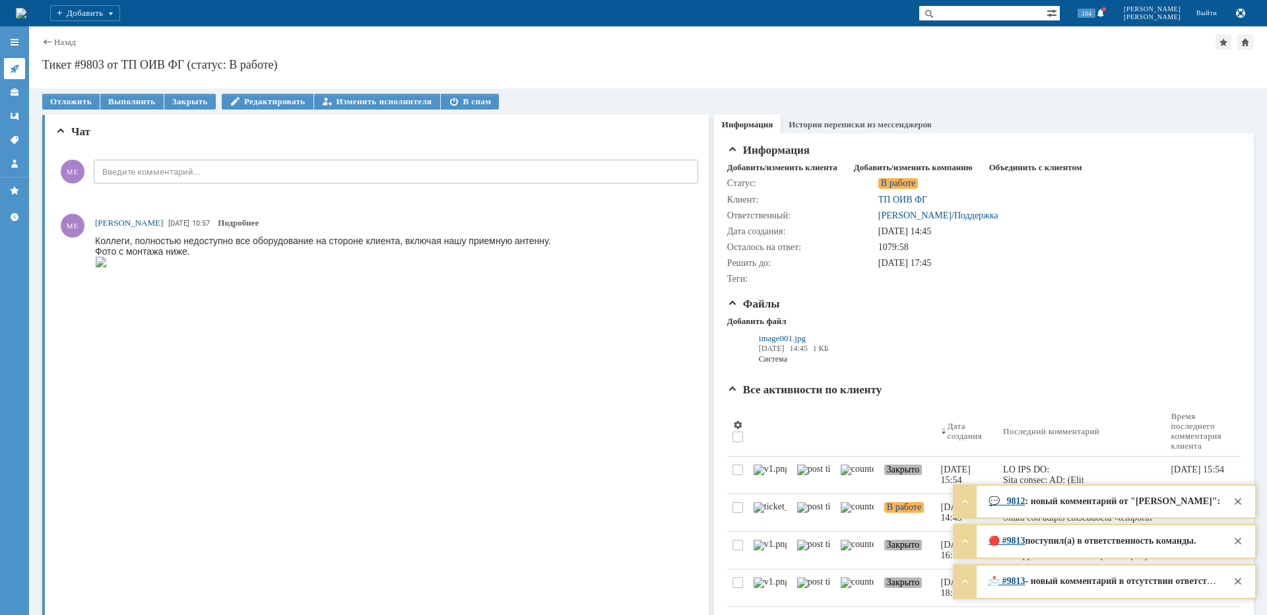
click at [18, 65] on icon at bounding box center [14, 69] width 9 height 9
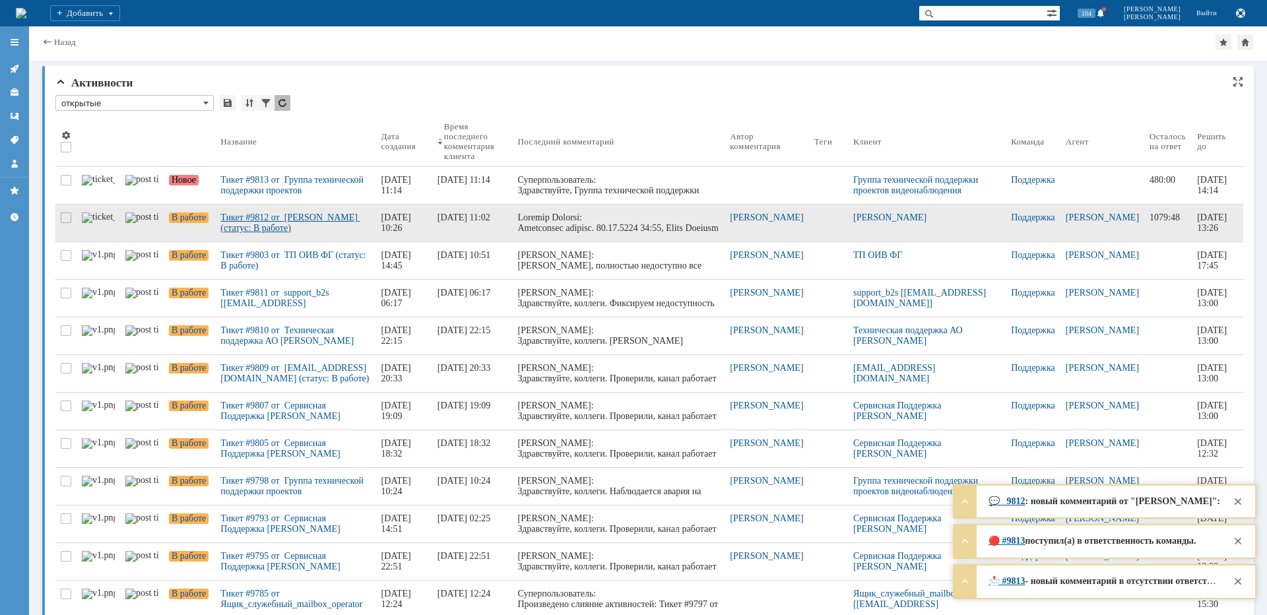
click at [285, 227] on div "Тикет #9812 от Братчук Виталий (статус: В работе)" at bounding box center [295, 223] width 150 height 21
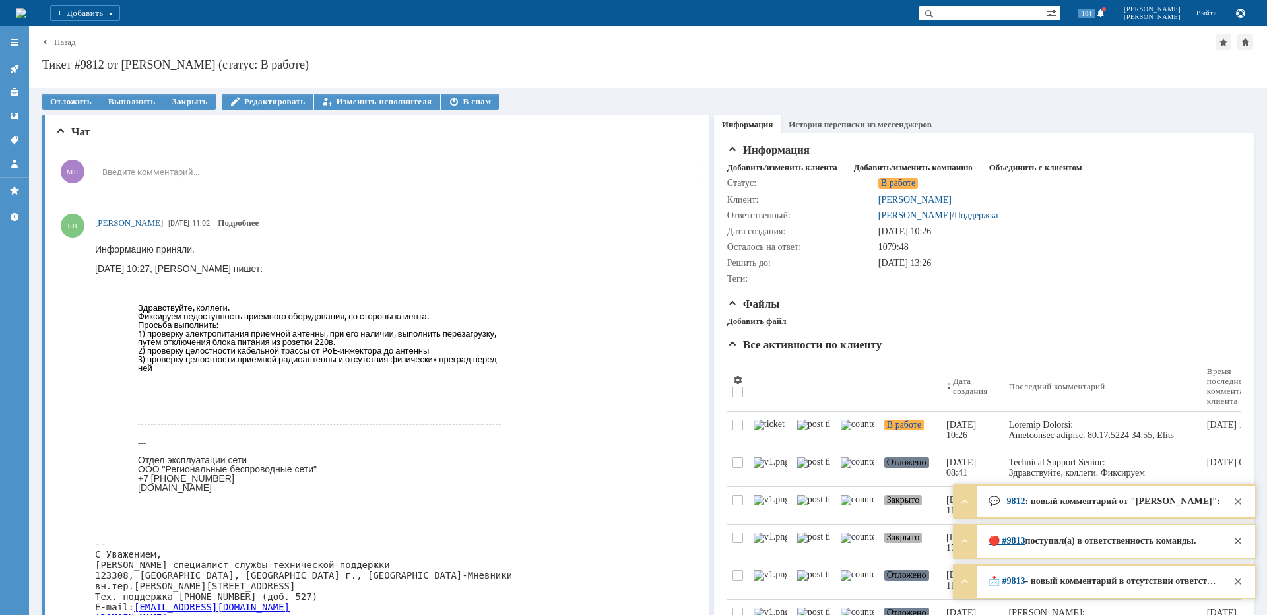
click at [17, 67] on icon at bounding box center [14, 68] width 11 height 11
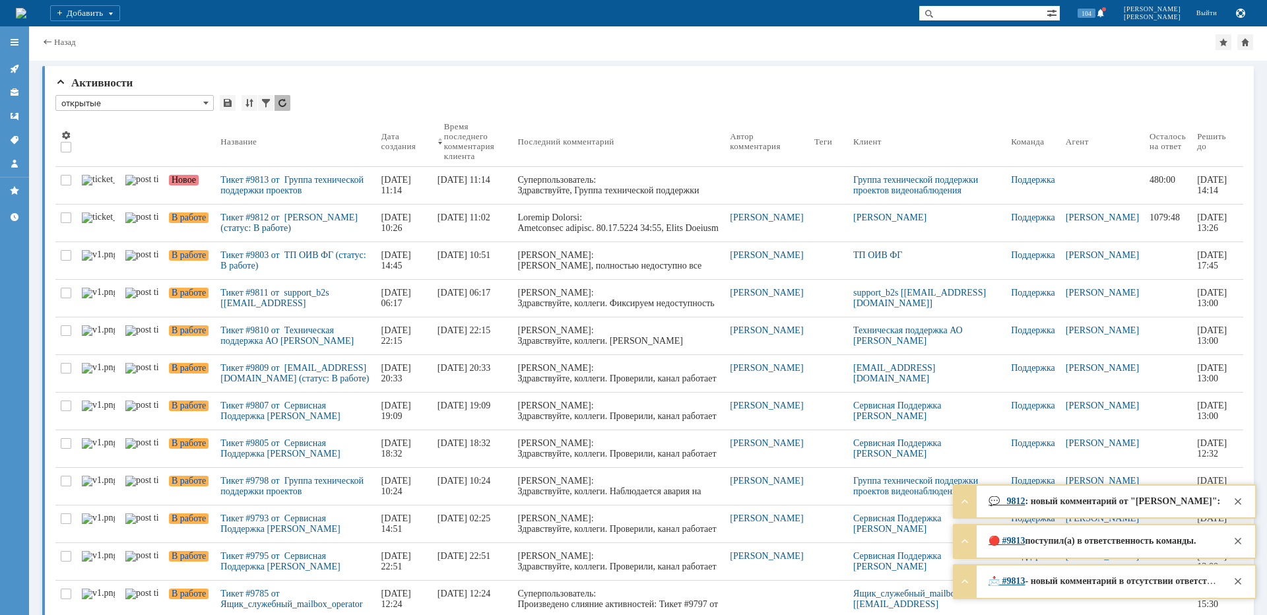
click at [293, 186] on div "Тикет #9813 от Группа технической поддержки проектов видеонаблюдения [smena-gp@…" at bounding box center [295, 185] width 150 height 21
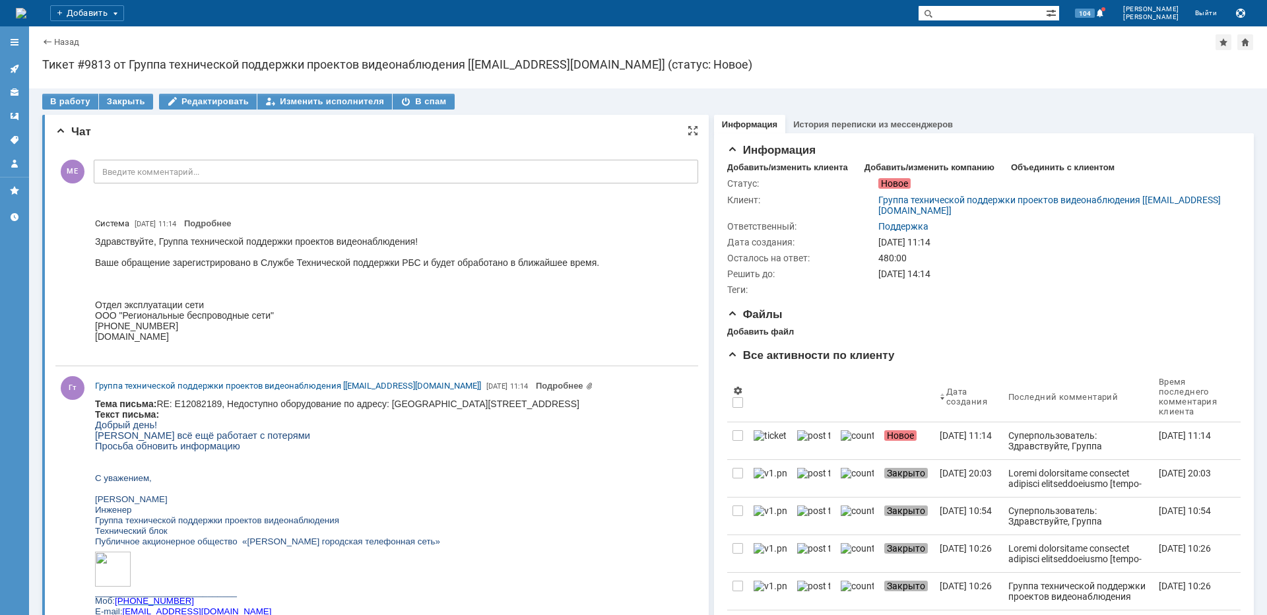
copy body "Косыгина"
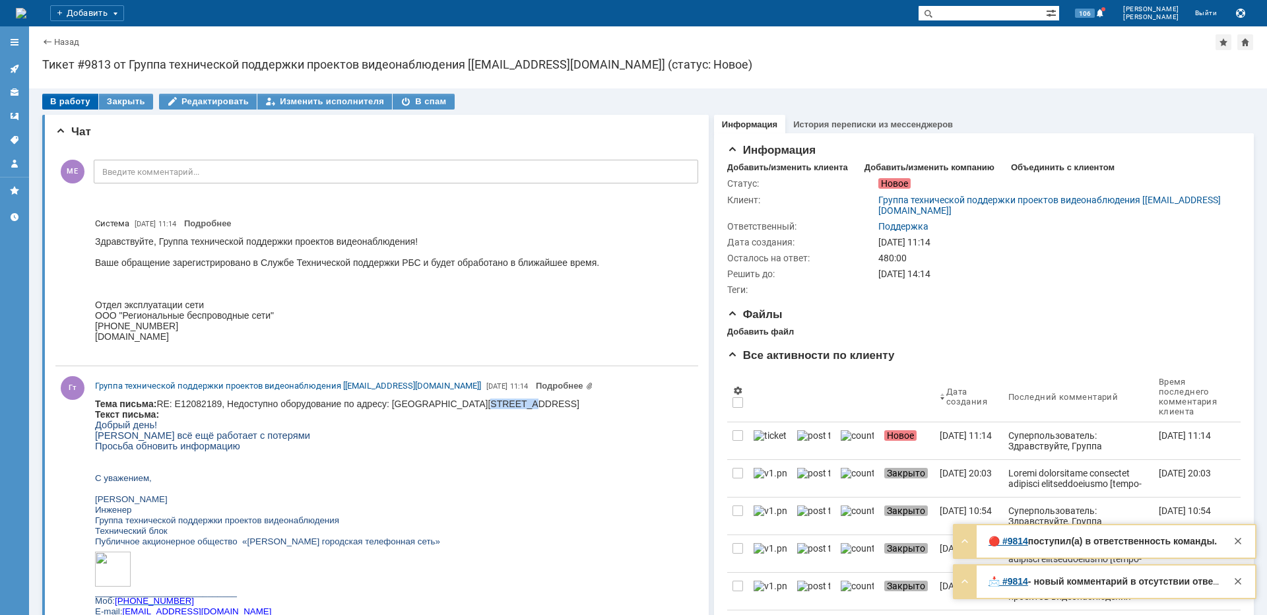
click at [75, 107] on div "В работу" at bounding box center [70, 102] width 56 height 16
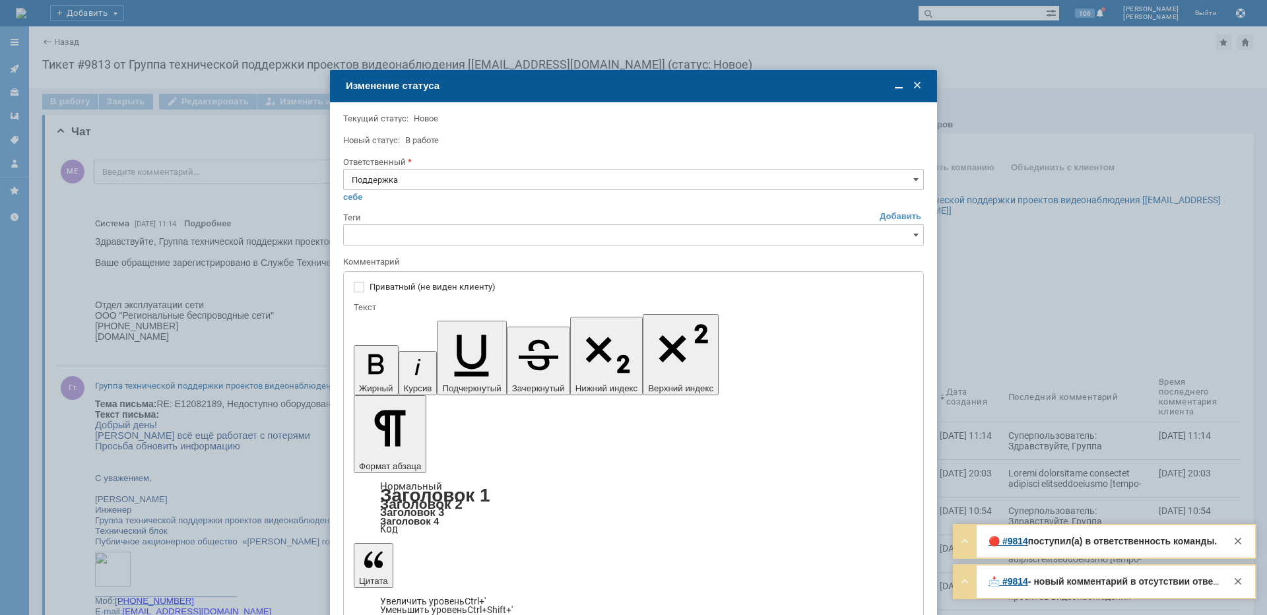
type input "[не указано]"
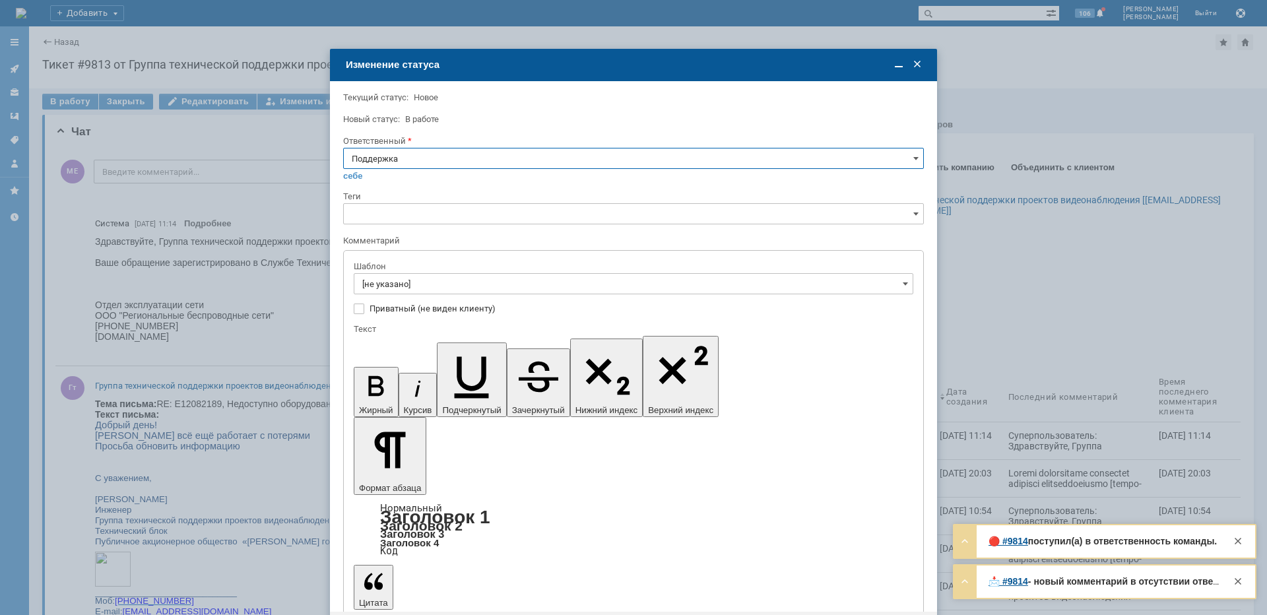
click at [456, 151] on input "Поддержка" at bounding box center [633, 158] width 581 height 21
click at [414, 287] on span "[PERSON_NAME]" at bounding box center [634, 292] width 564 height 11
type input "[PERSON_NAME]"
click at [413, 283] on input "[не указано]" at bounding box center [634, 283] width 560 height 21
type input "[PERSON_NAME]"
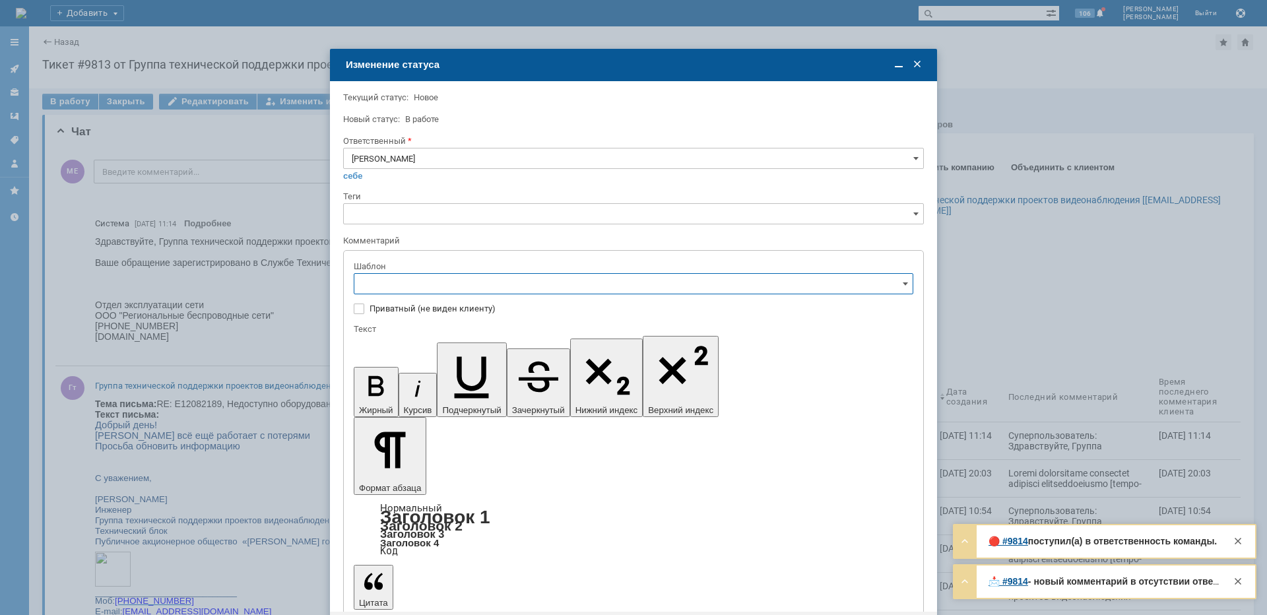
scroll to position [198, 0]
drag, startPoint x: 116, startPoint y: 16, endPoint x: 471, endPoint y: 373, distance: 503.7
click at [471, 373] on span "[операторы] штатно потерь нет" at bounding box center [633, 371] width 543 height 11
type input "[операторы] штатно потерь нет"
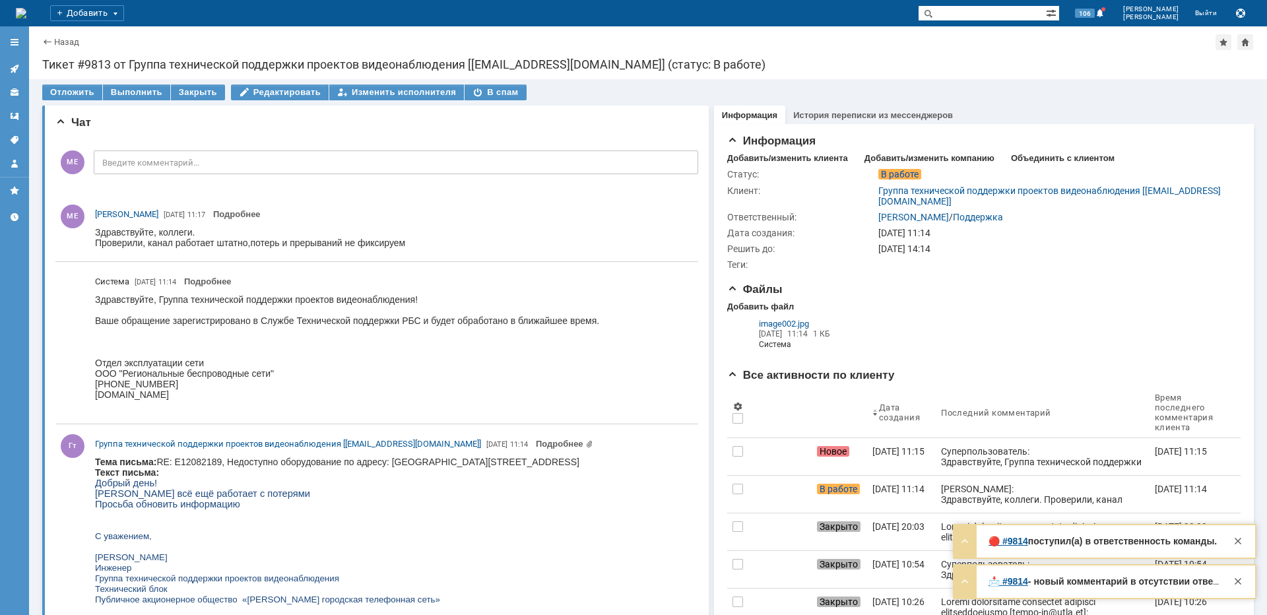
scroll to position [0, 0]
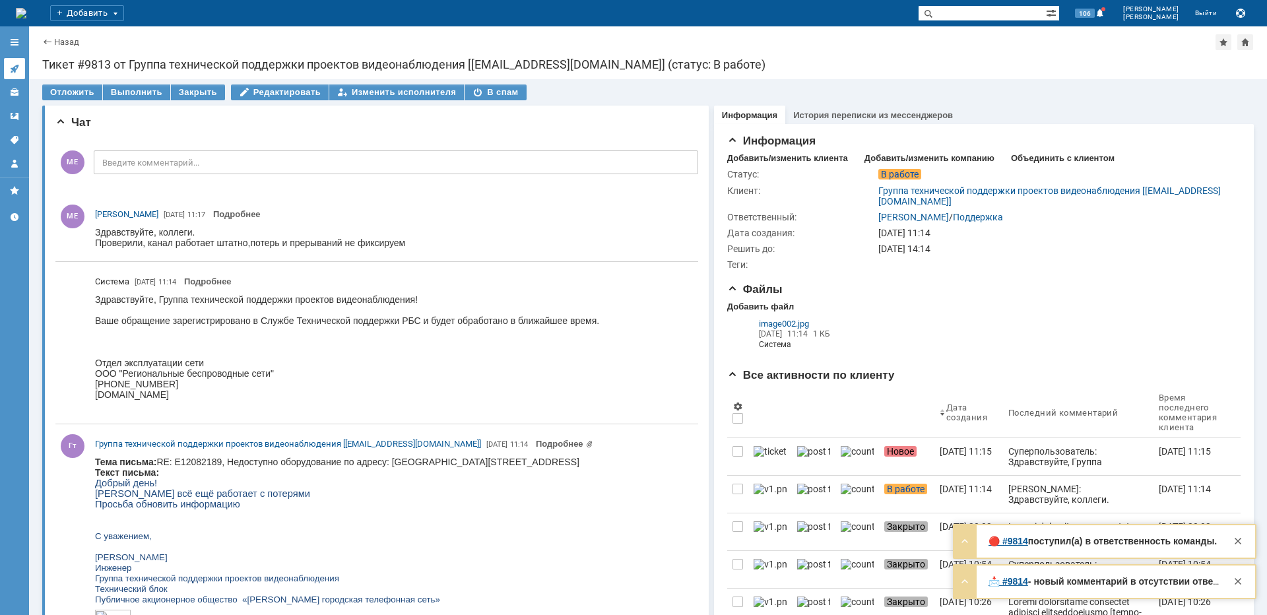
click at [22, 66] on link at bounding box center [14, 68] width 21 height 21
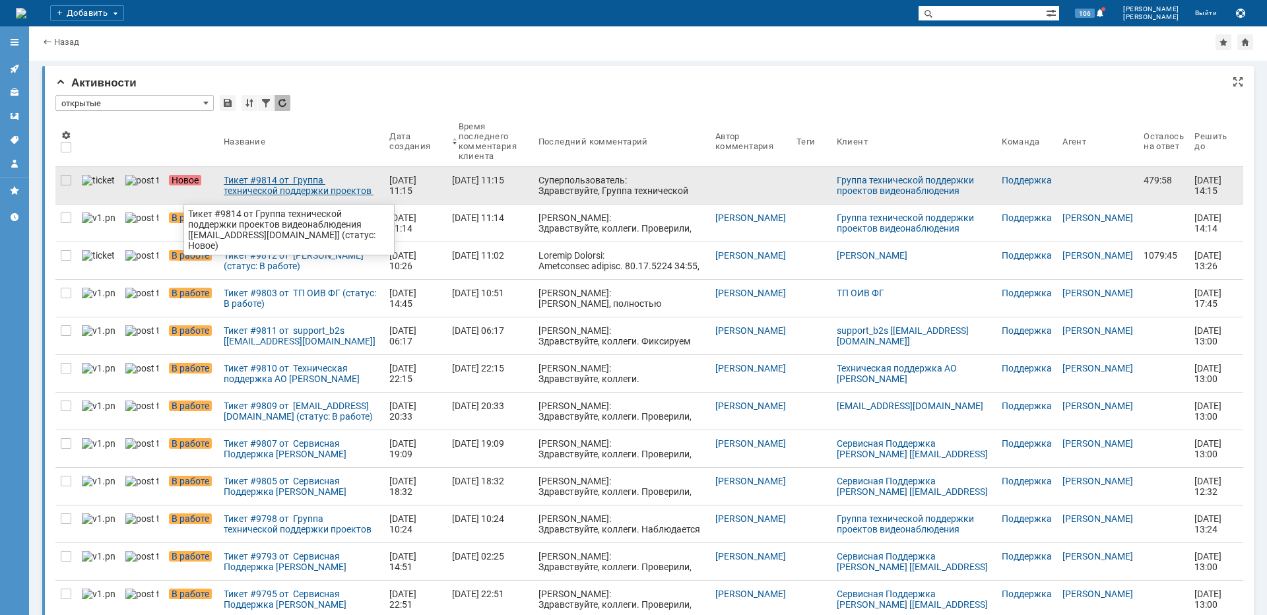
click at [261, 169] on link "Тикет #9814 от Группа технической поддержки проектов видеонаблюдения [smena-gp@…" at bounding box center [302, 185] width 166 height 37
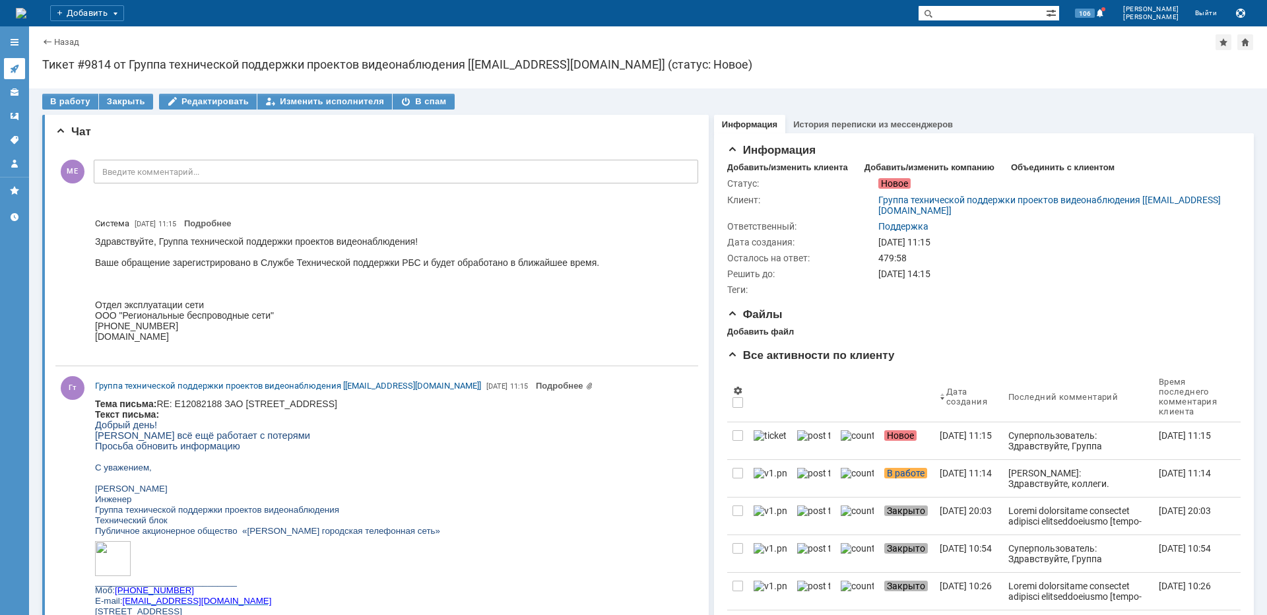
click at [11, 75] on link at bounding box center [14, 68] width 21 height 21
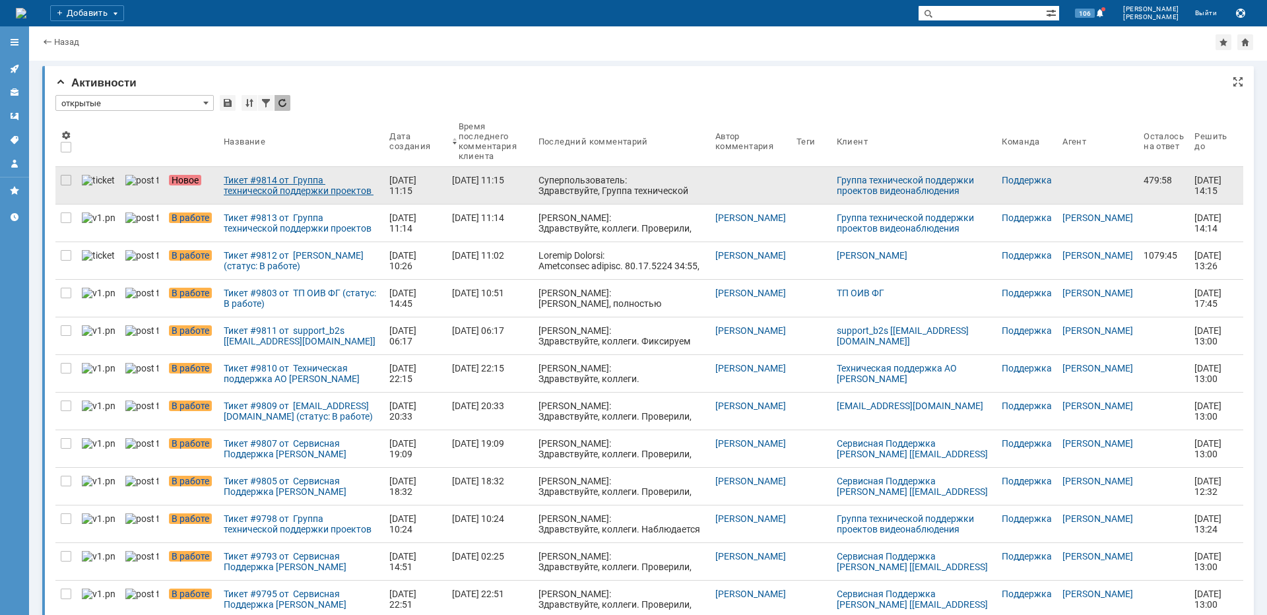
click at [246, 191] on div "Тикет #9814 от Группа технической поддержки проектов видеонаблюдения [smena-gp@…" at bounding box center [301, 185] width 155 height 21
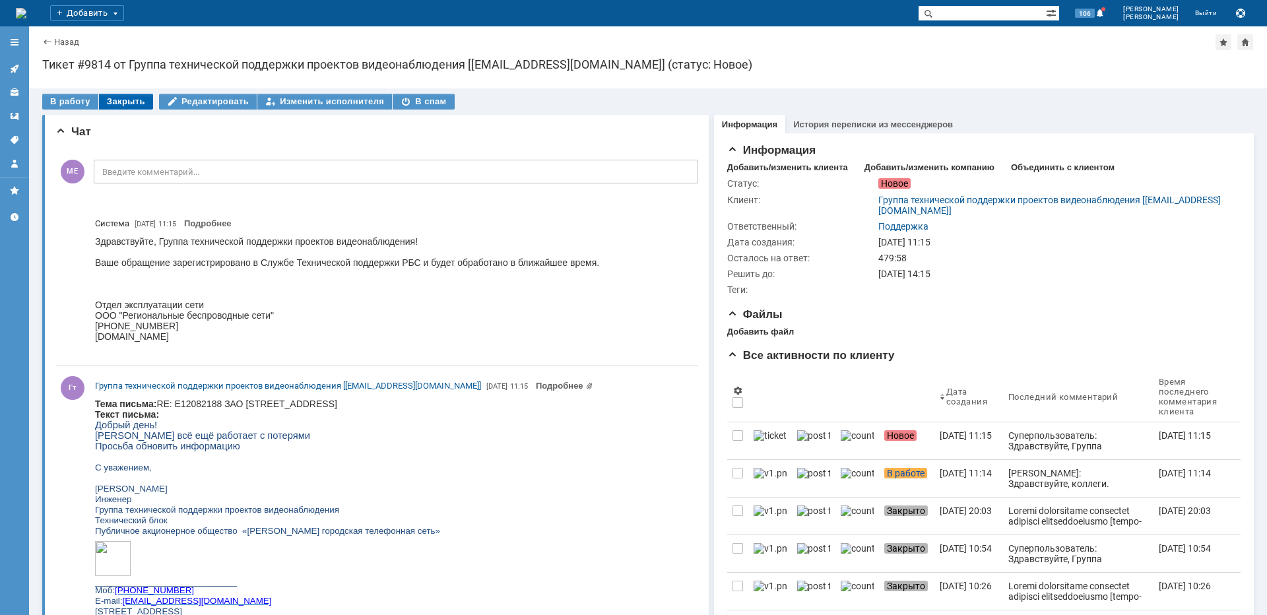
click at [129, 106] on div "Закрыть" at bounding box center [126, 102] width 54 height 16
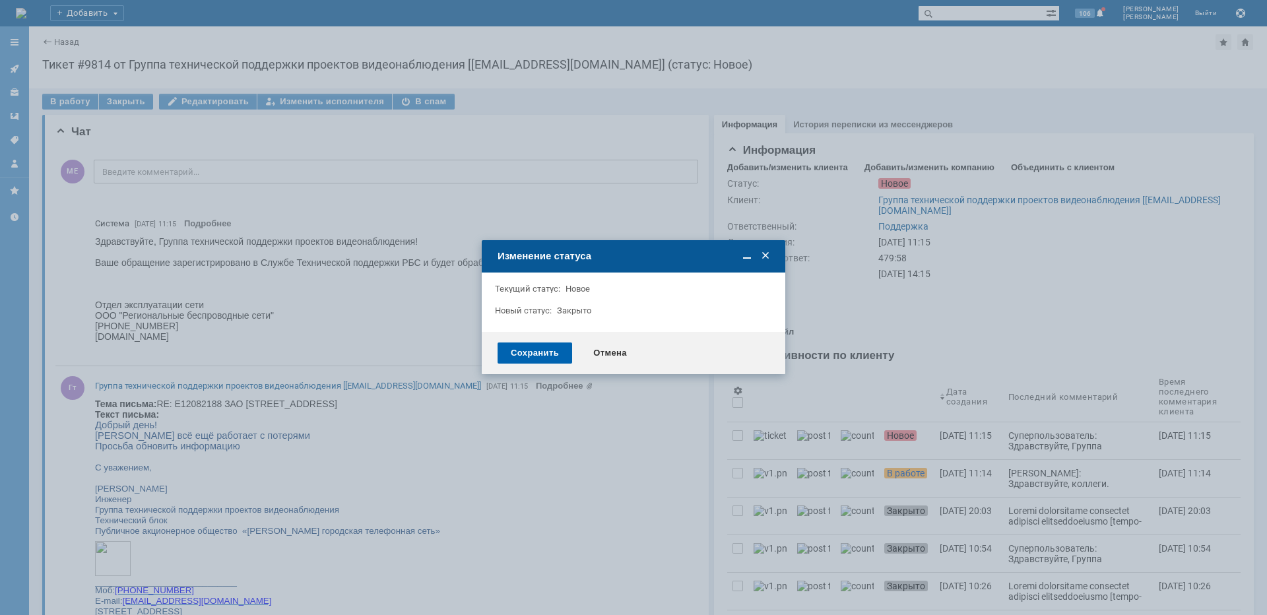
click at [512, 354] on div "Сохранить" at bounding box center [535, 353] width 75 height 21
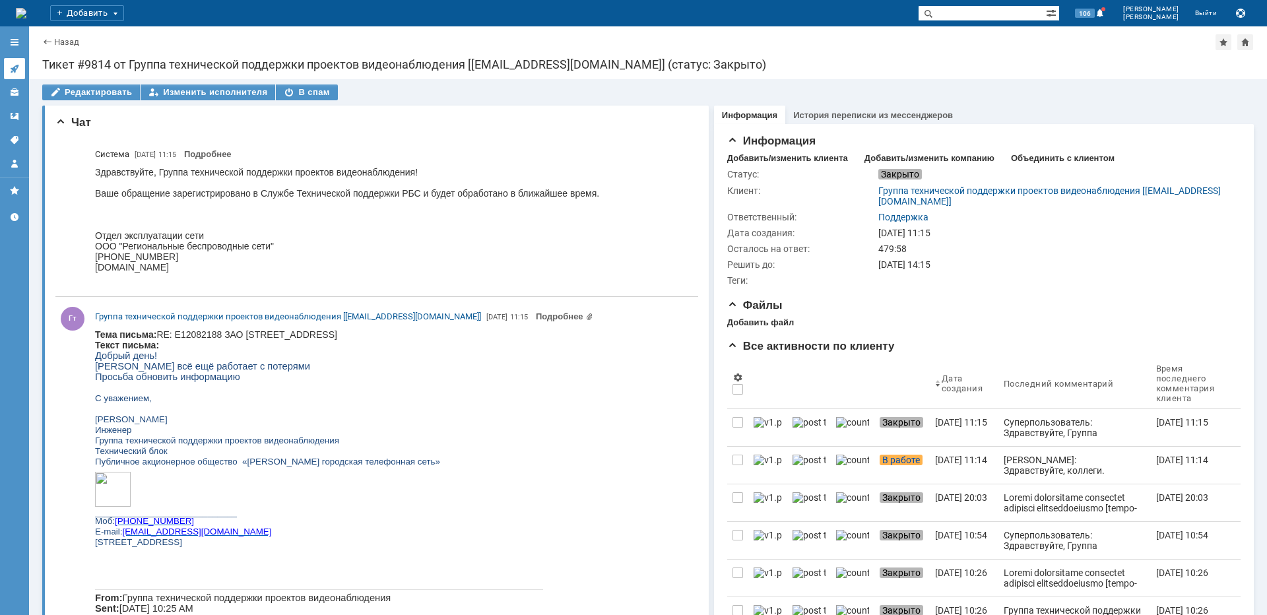
click at [11, 70] on icon at bounding box center [14, 68] width 11 height 11
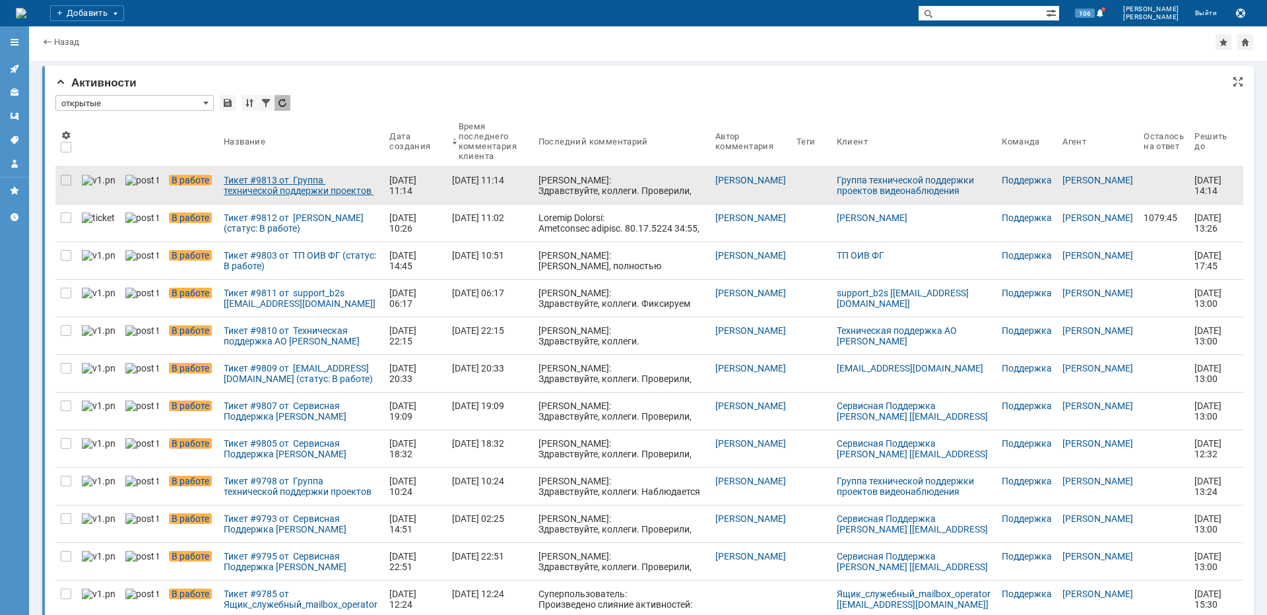
click at [308, 189] on div "Тикет #9813 от Группа технической поддержки проектов видеонаблюдения [smena-gp@…" at bounding box center [301, 185] width 155 height 21
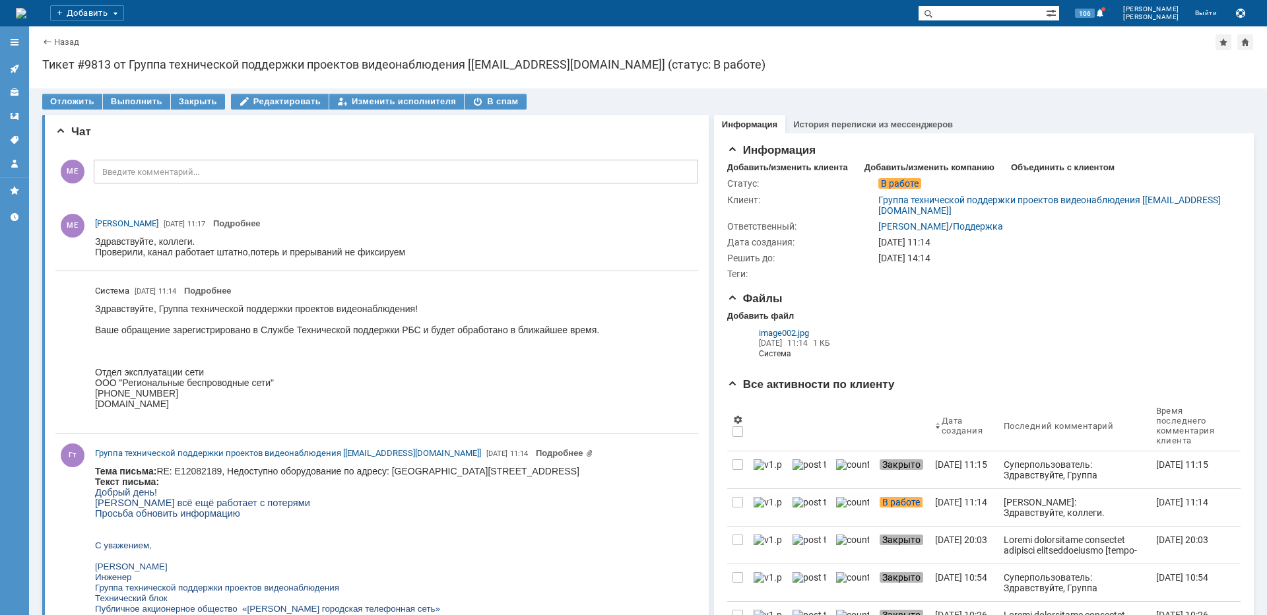
click at [12, 65] on icon at bounding box center [14, 68] width 11 height 11
